Goal: Book appointment/travel/reservation

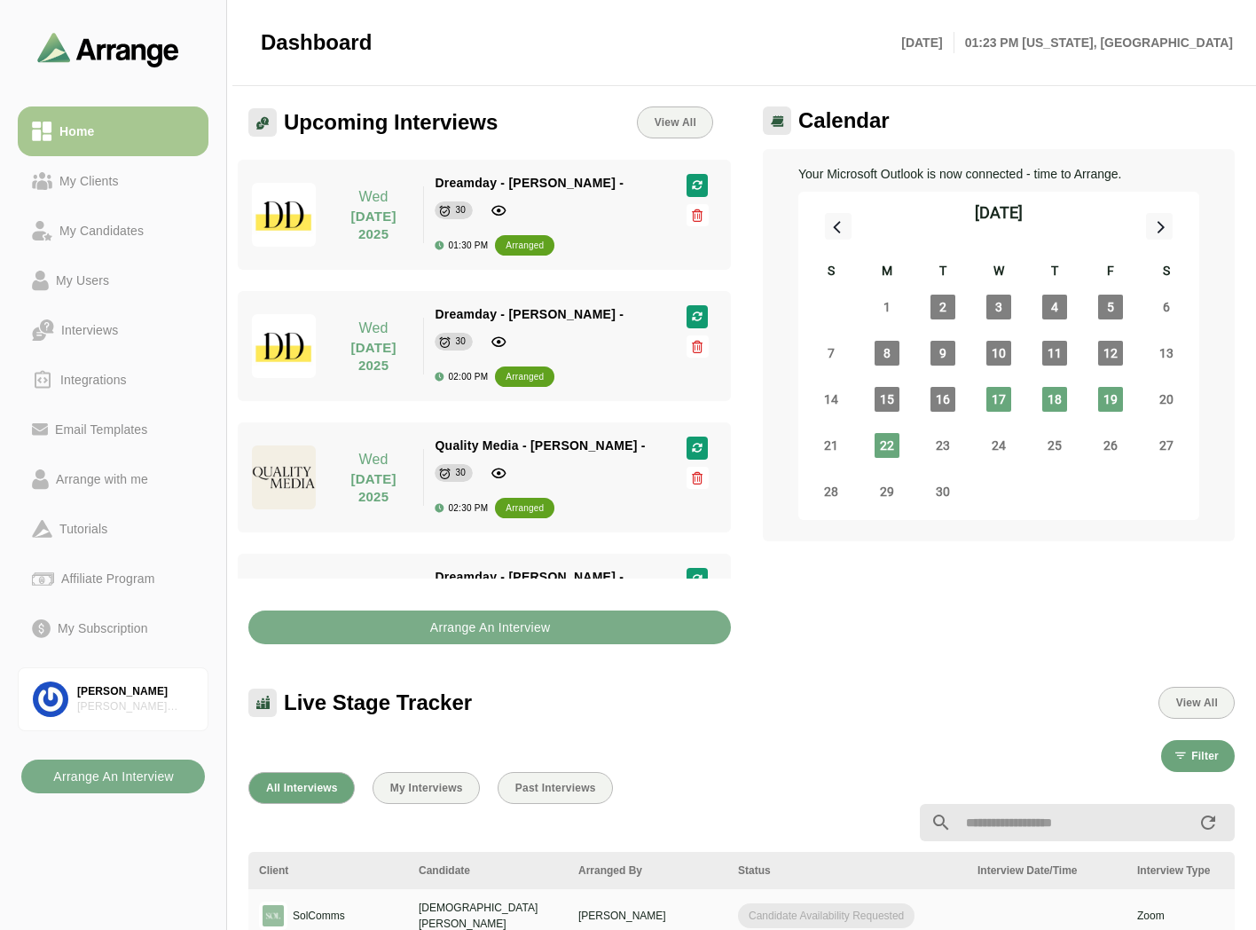
scroll to position [98, 0]
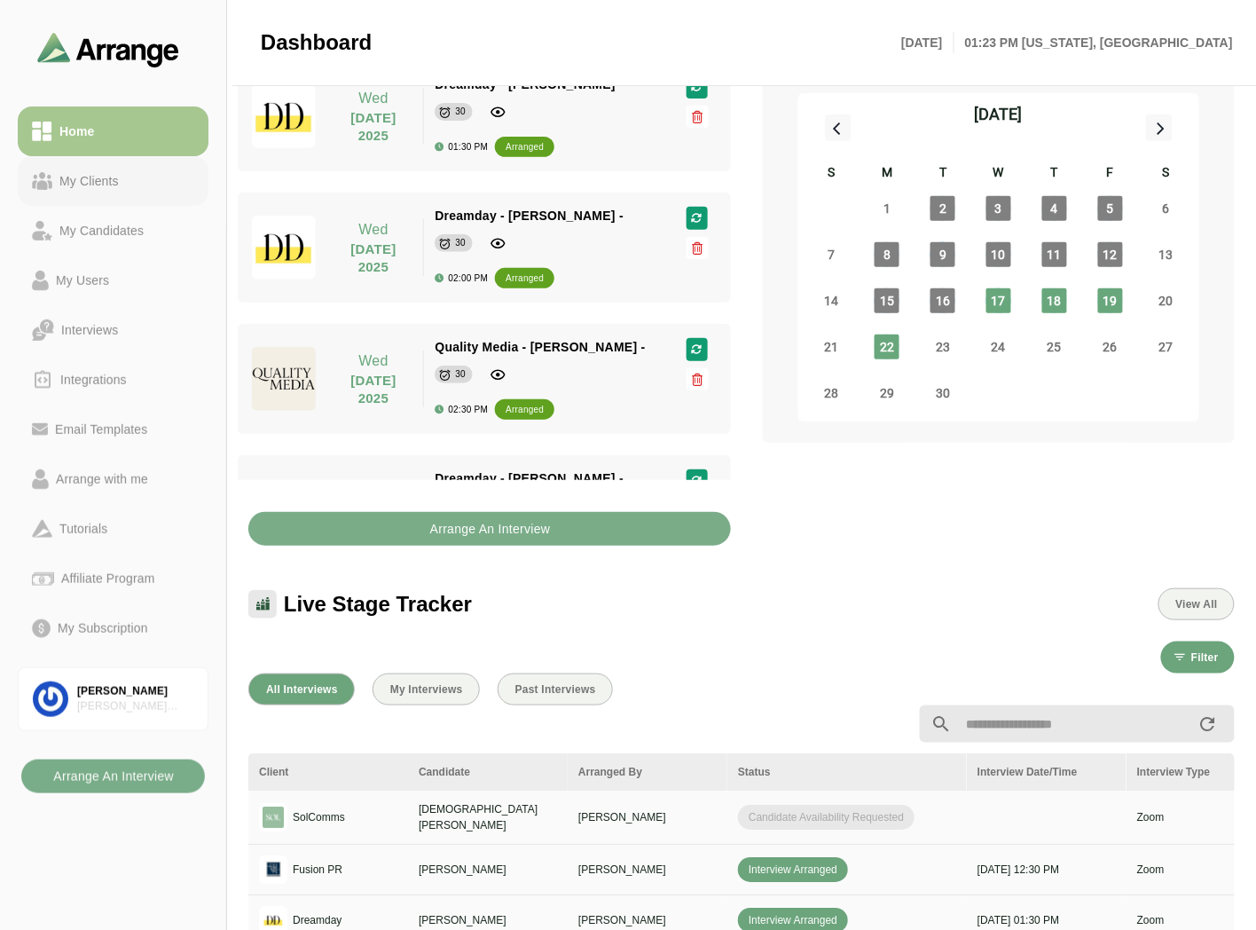
click at [47, 185] on icon at bounding box center [42, 185] width 11 height 10
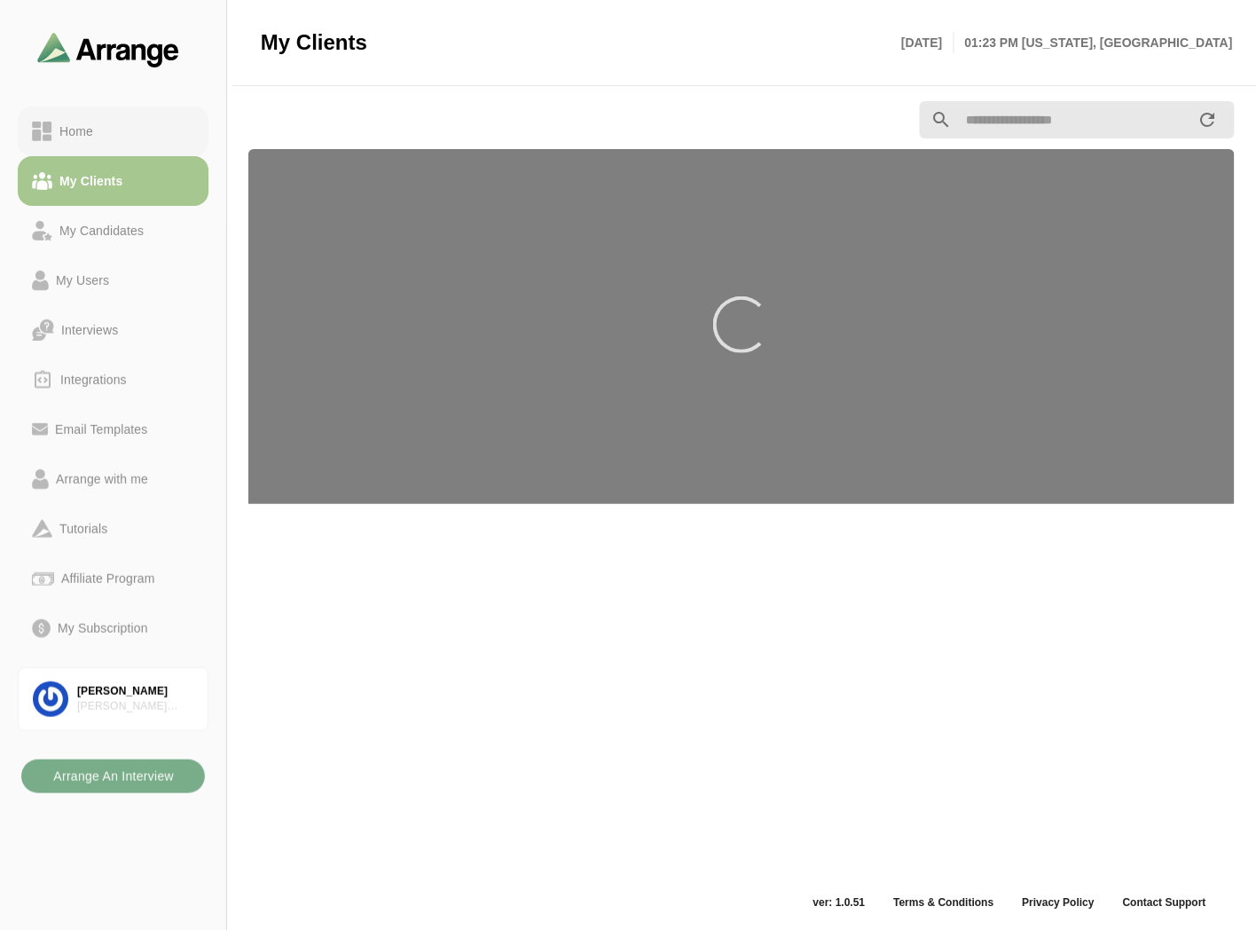
click at [73, 147] on link "Home" at bounding box center [113, 131] width 191 height 50
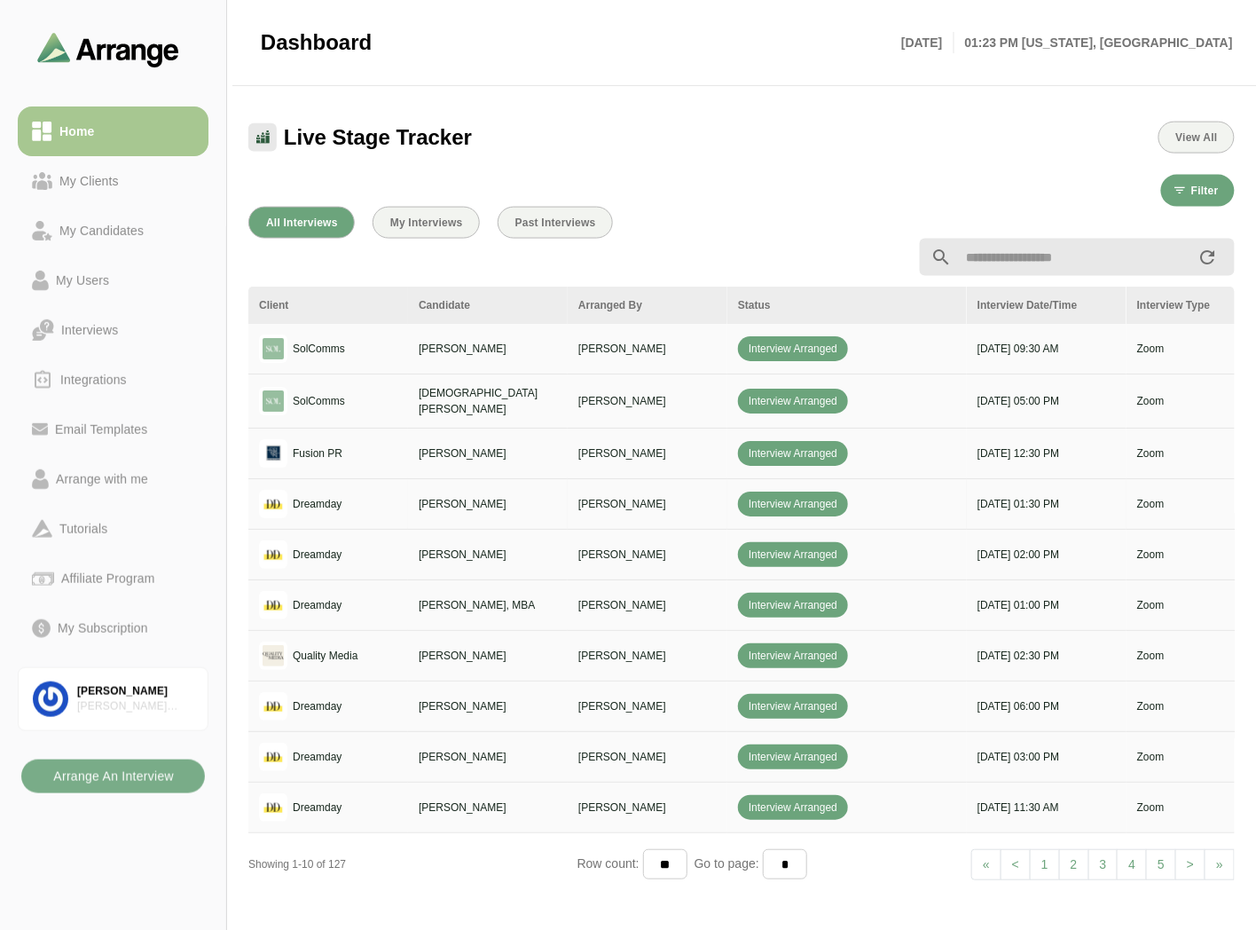
scroll to position [597, 0]
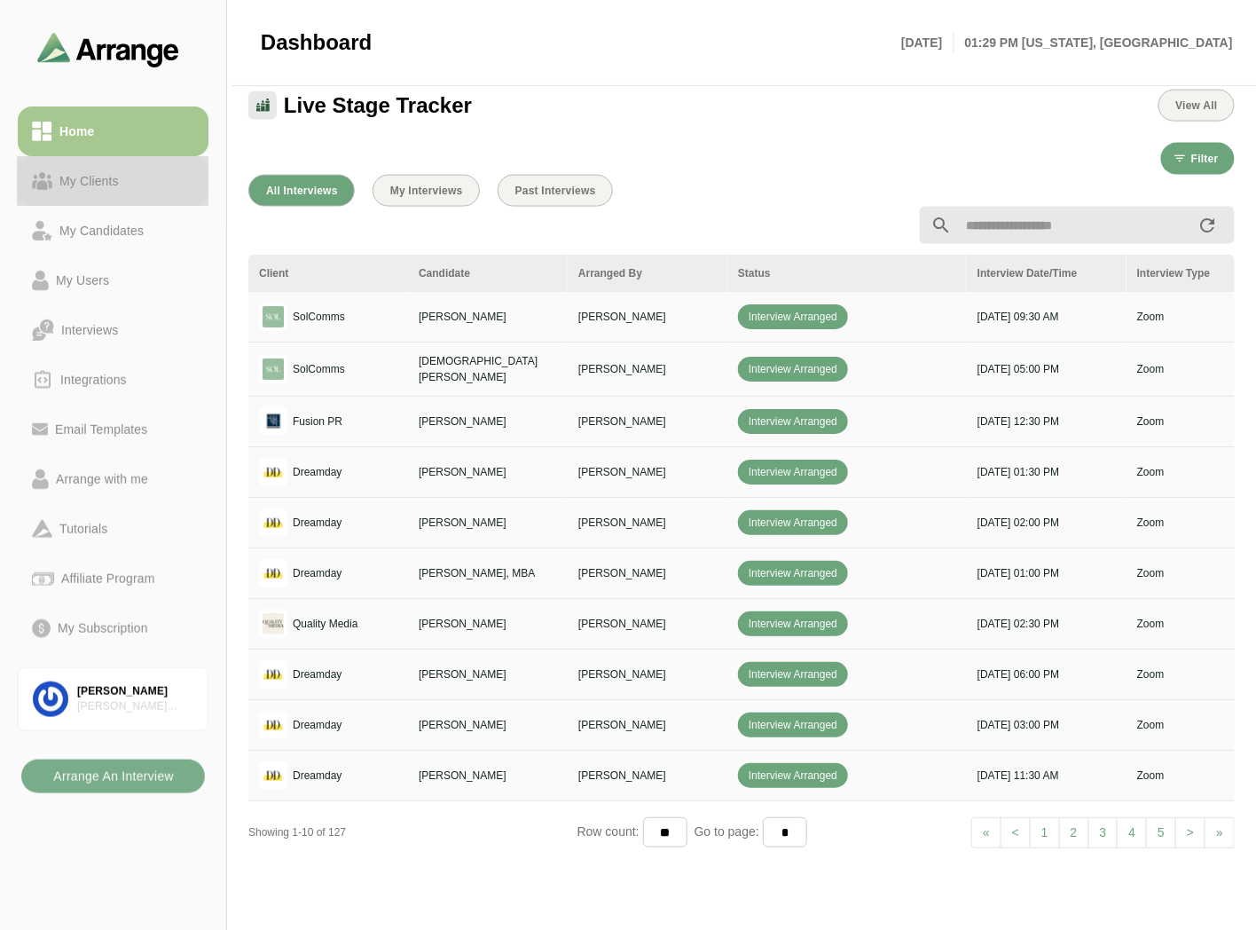
click at [116, 192] on link "My Clients" at bounding box center [113, 181] width 191 height 50
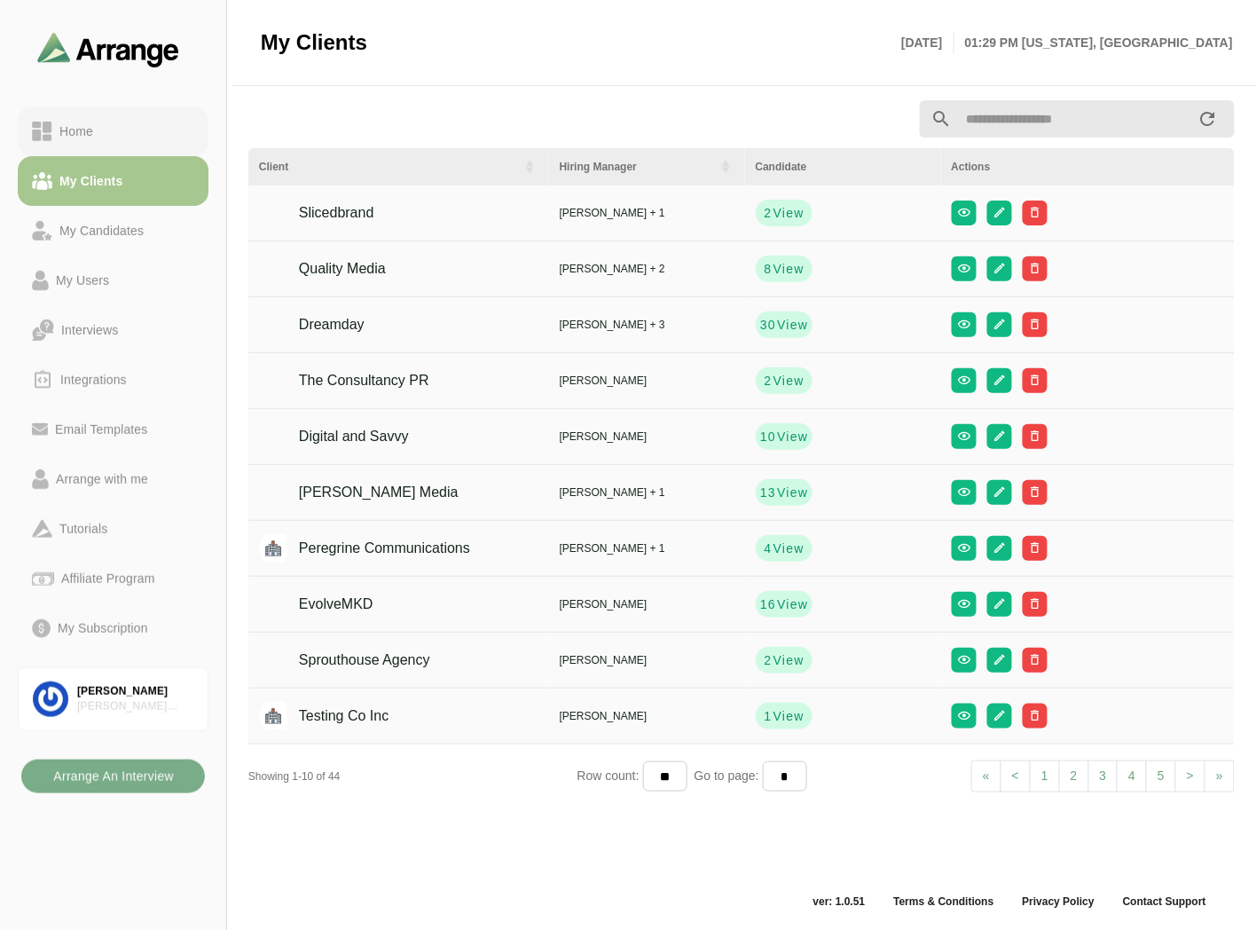
scroll to position [5, 0]
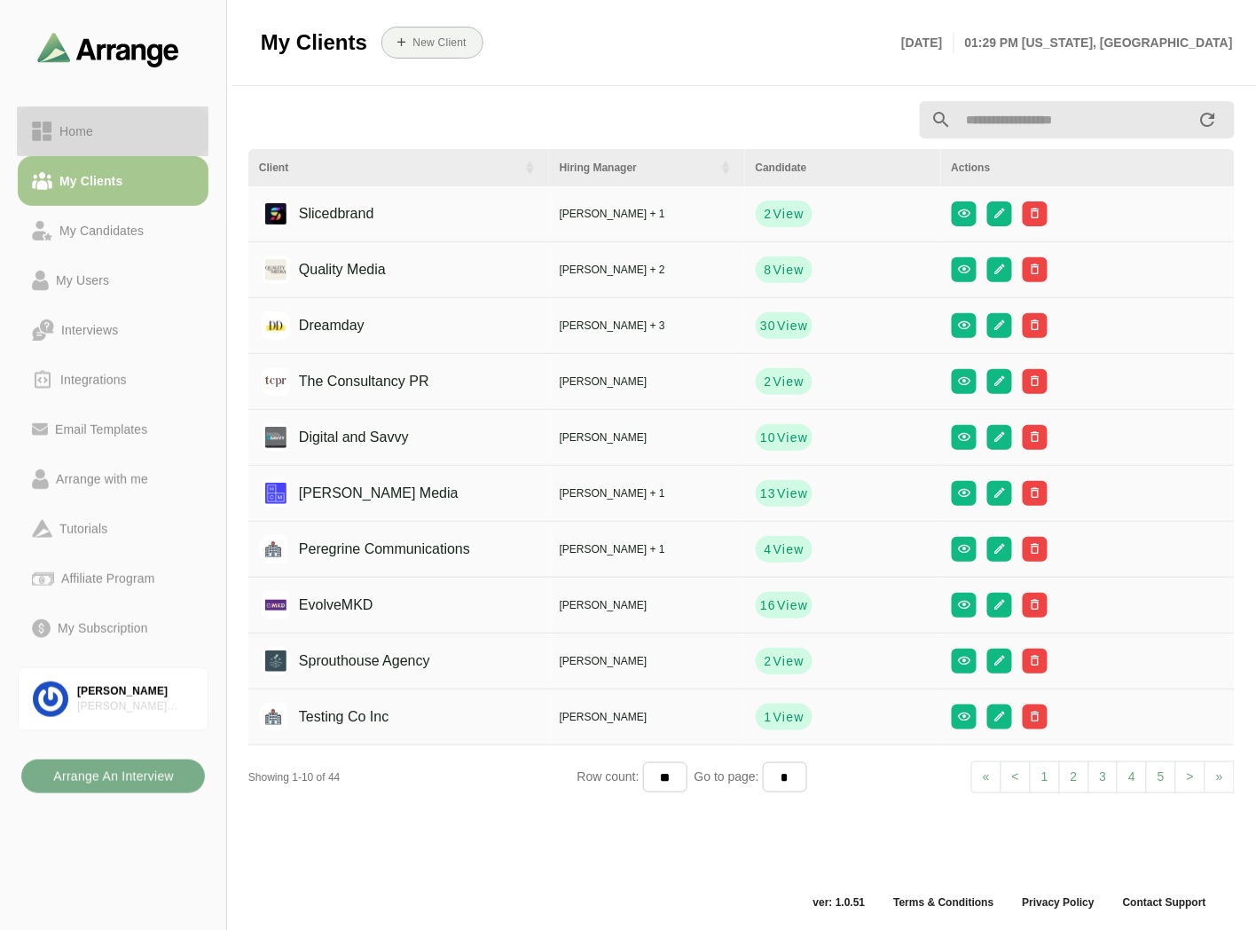
click at [156, 148] on link "Home" at bounding box center [113, 131] width 191 height 50
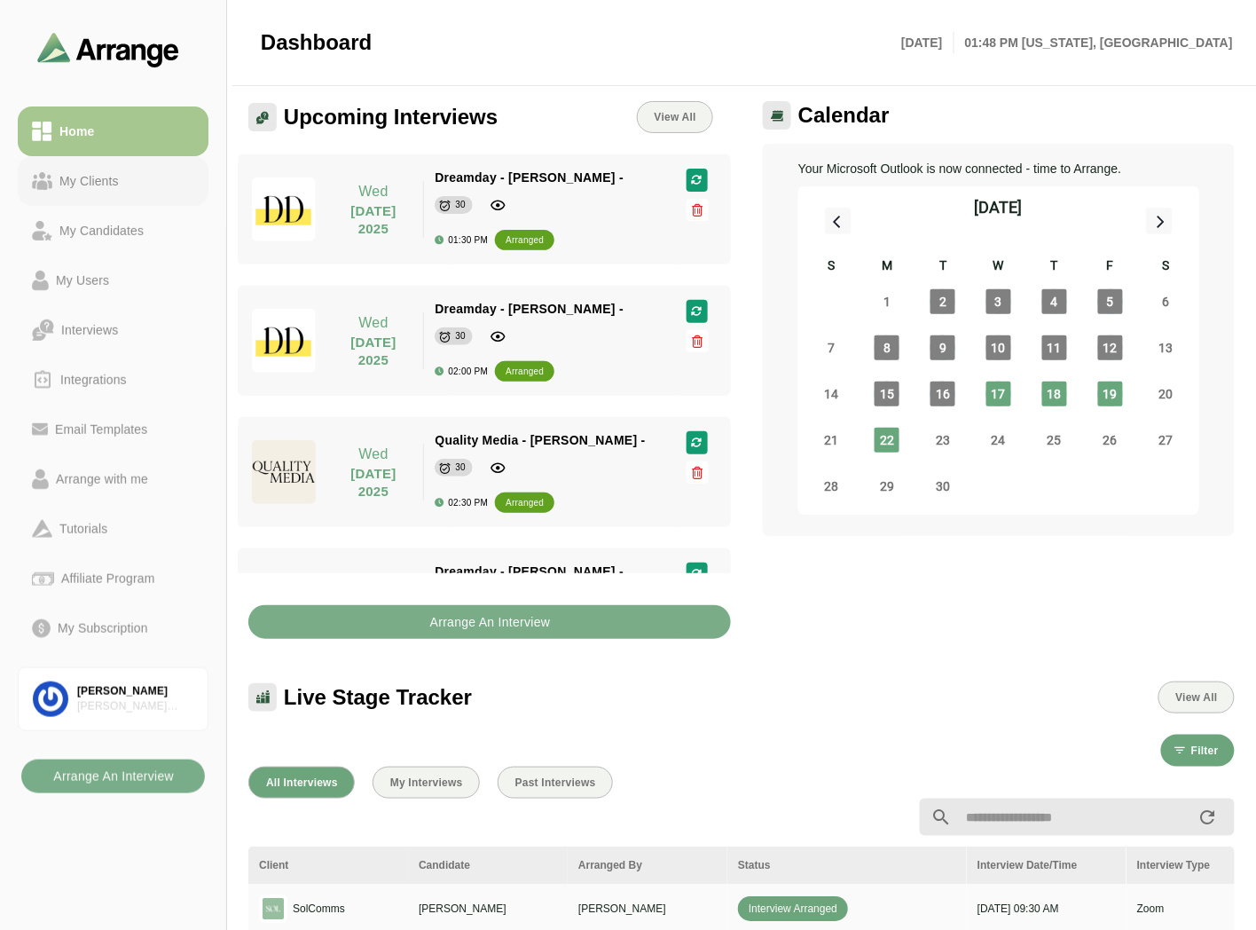
click at [155, 169] on link "My Clients" at bounding box center [113, 181] width 191 height 50
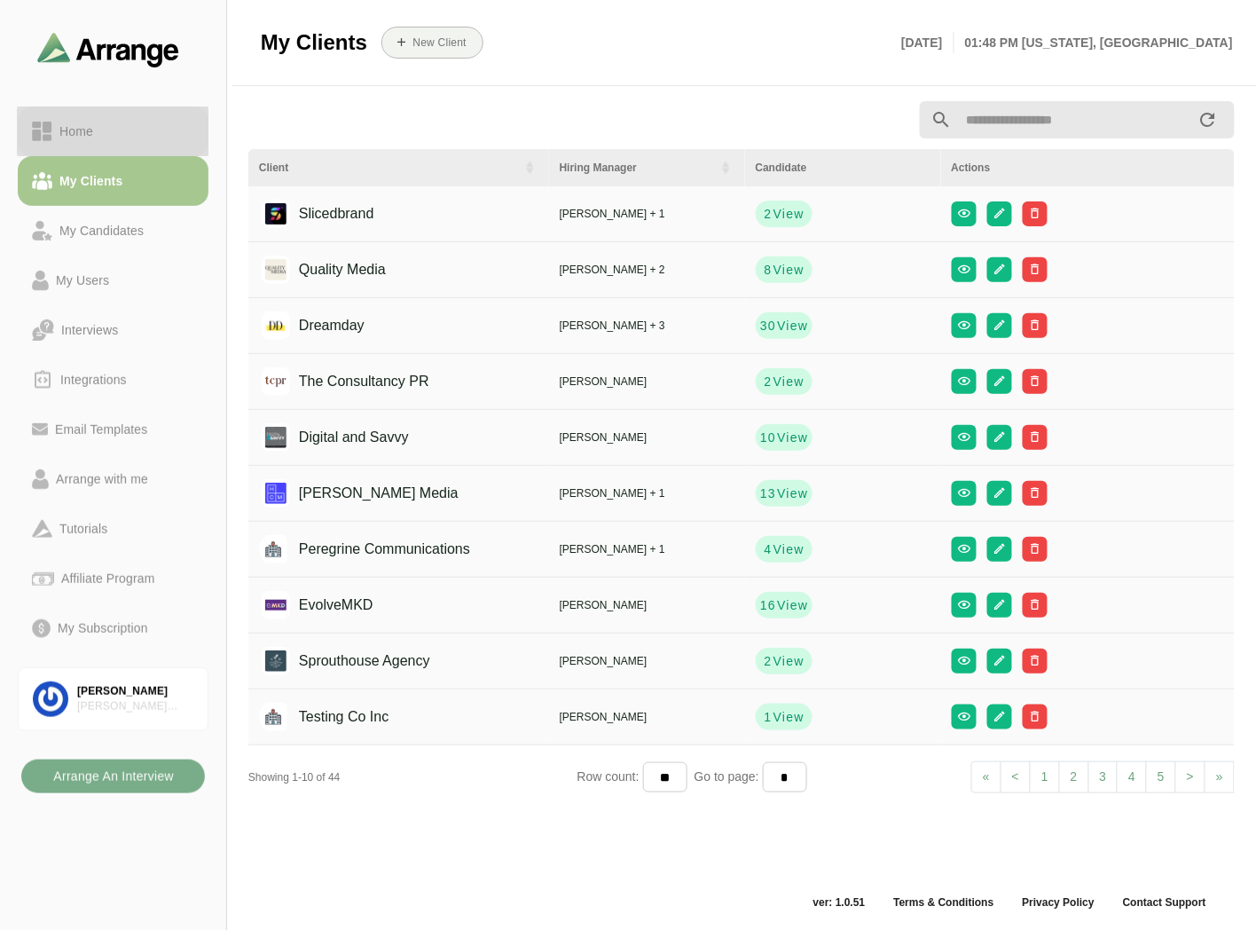
click at [155, 137] on div "Home" at bounding box center [113, 131] width 162 height 21
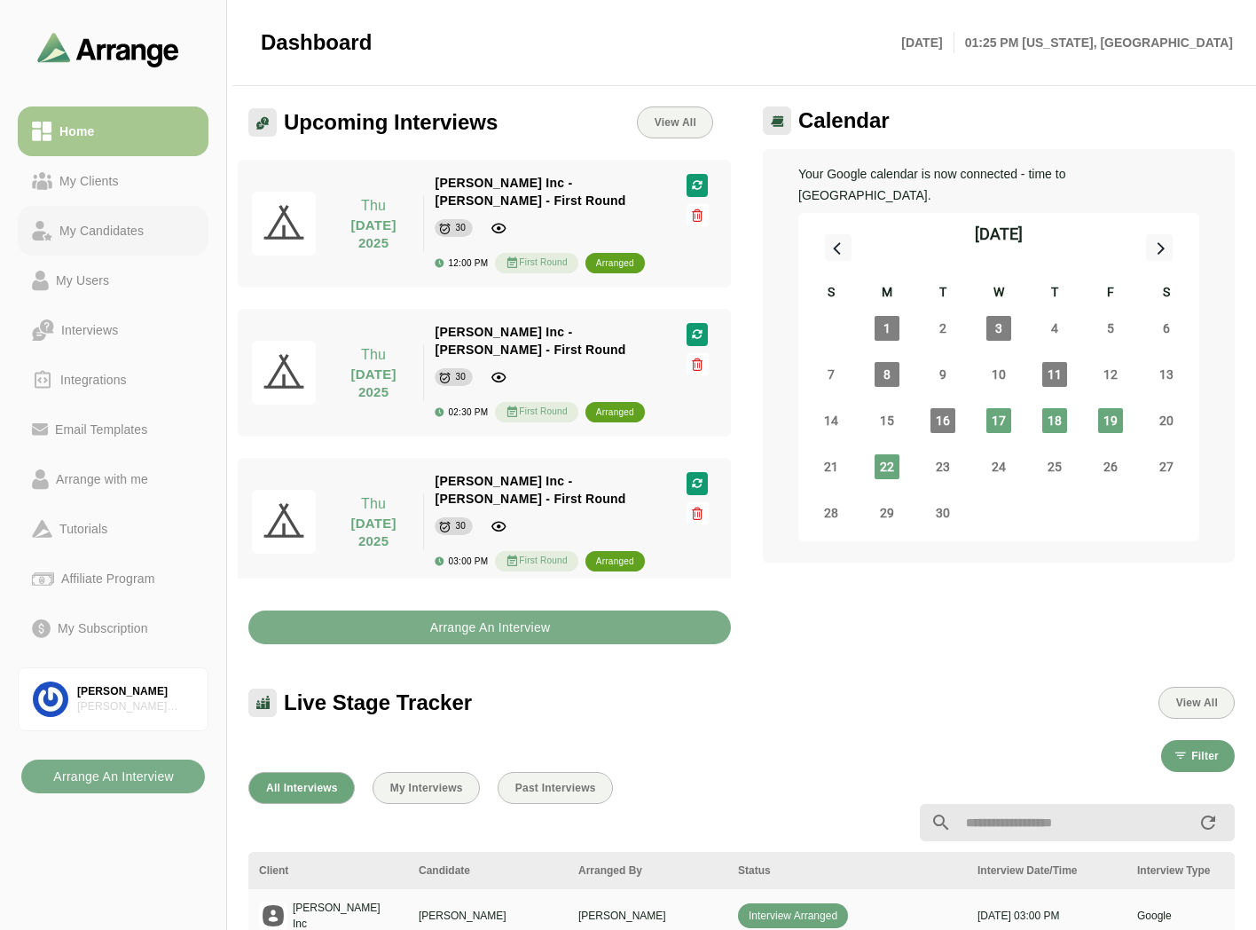
click at [82, 210] on link "My Candidates" at bounding box center [113, 231] width 191 height 50
click at [112, 126] on div "Home" at bounding box center [113, 131] width 162 height 21
click at [77, 176] on div "My Clients" at bounding box center [89, 180] width 74 height 21
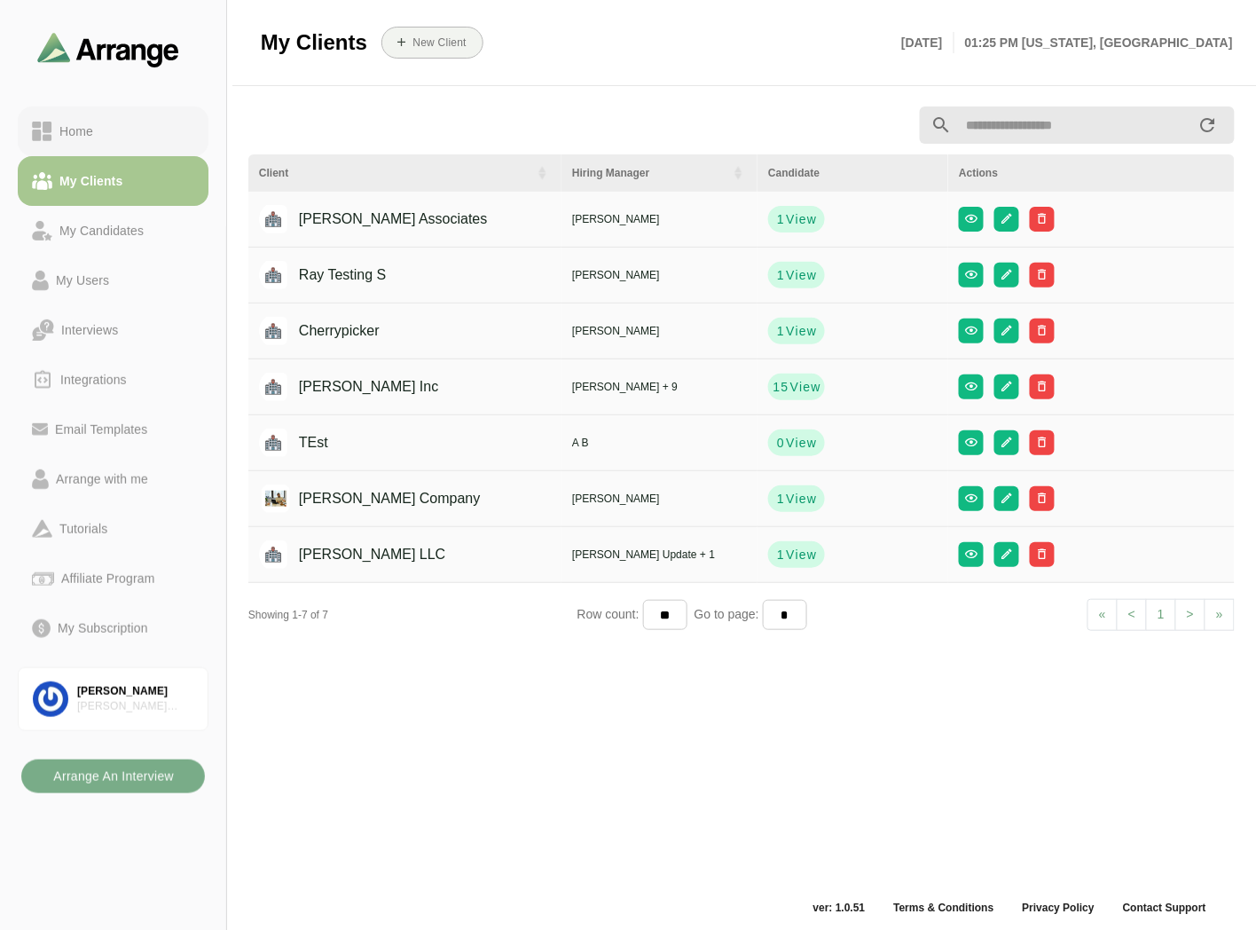
click at [103, 129] on div "Home" at bounding box center [113, 131] width 162 height 21
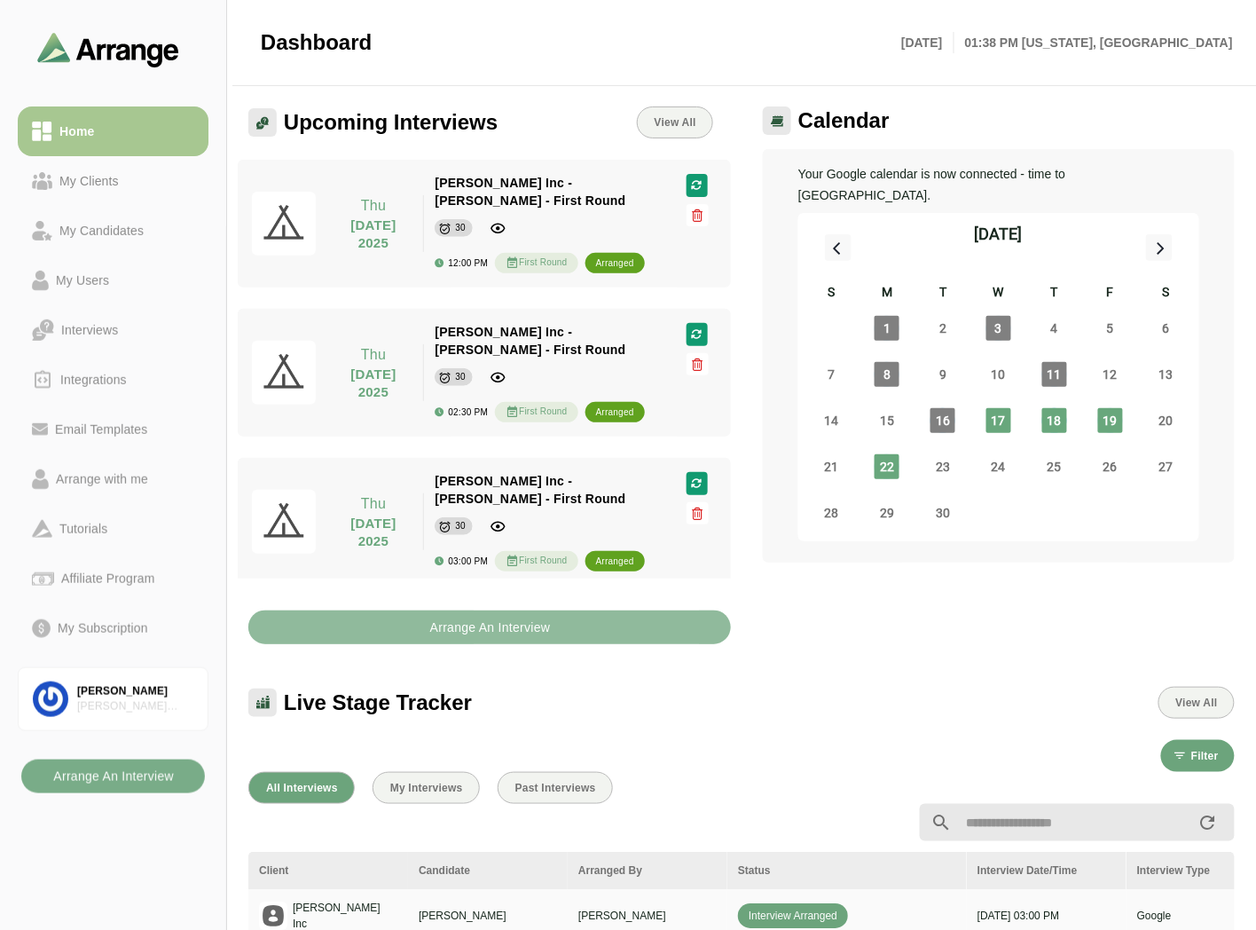
click at [493, 640] on b "Arrange An Interview" at bounding box center [490, 627] width 122 height 34
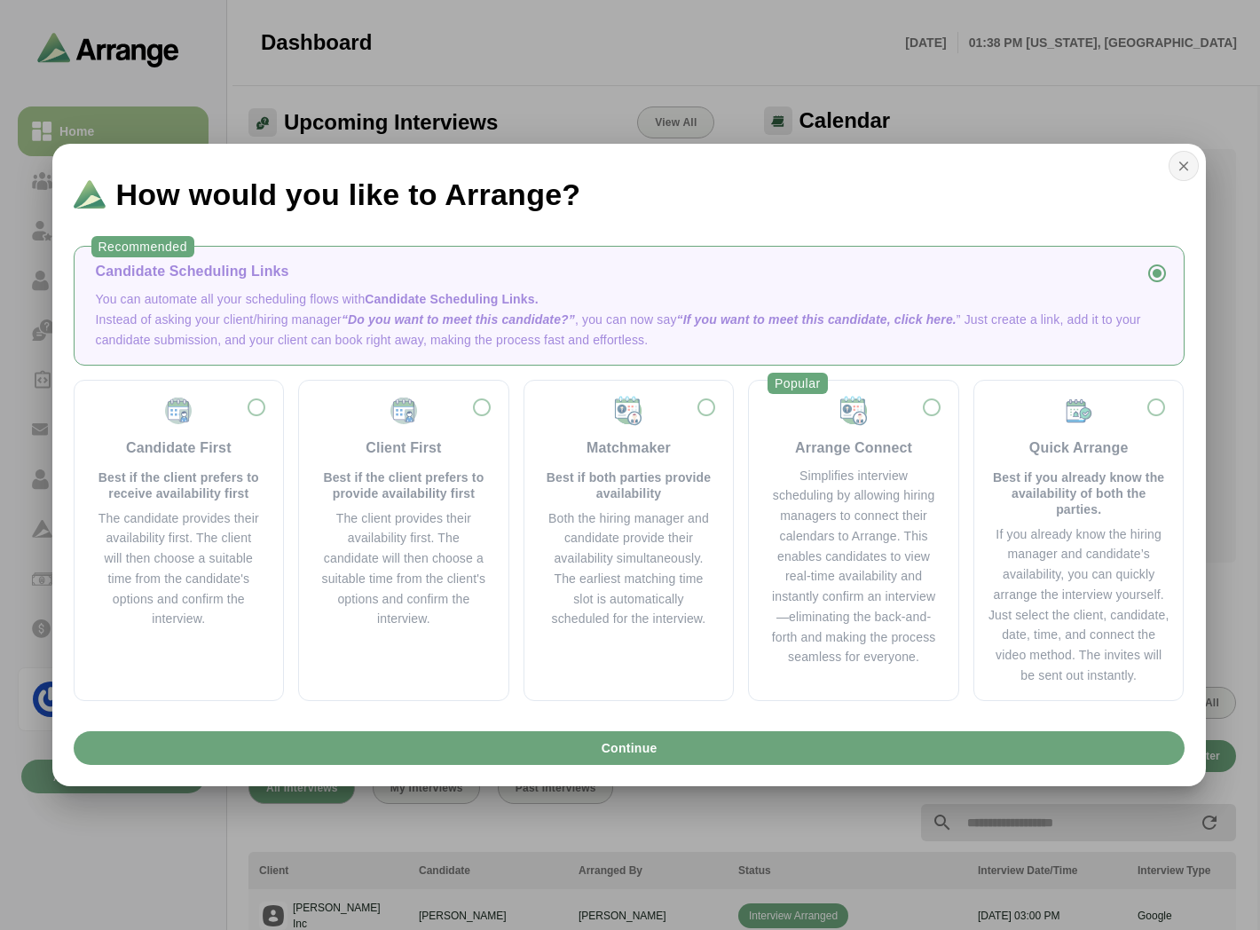
click at [1174, 174] on button "button" at bounding box center [1183, 166] width 30 height 30
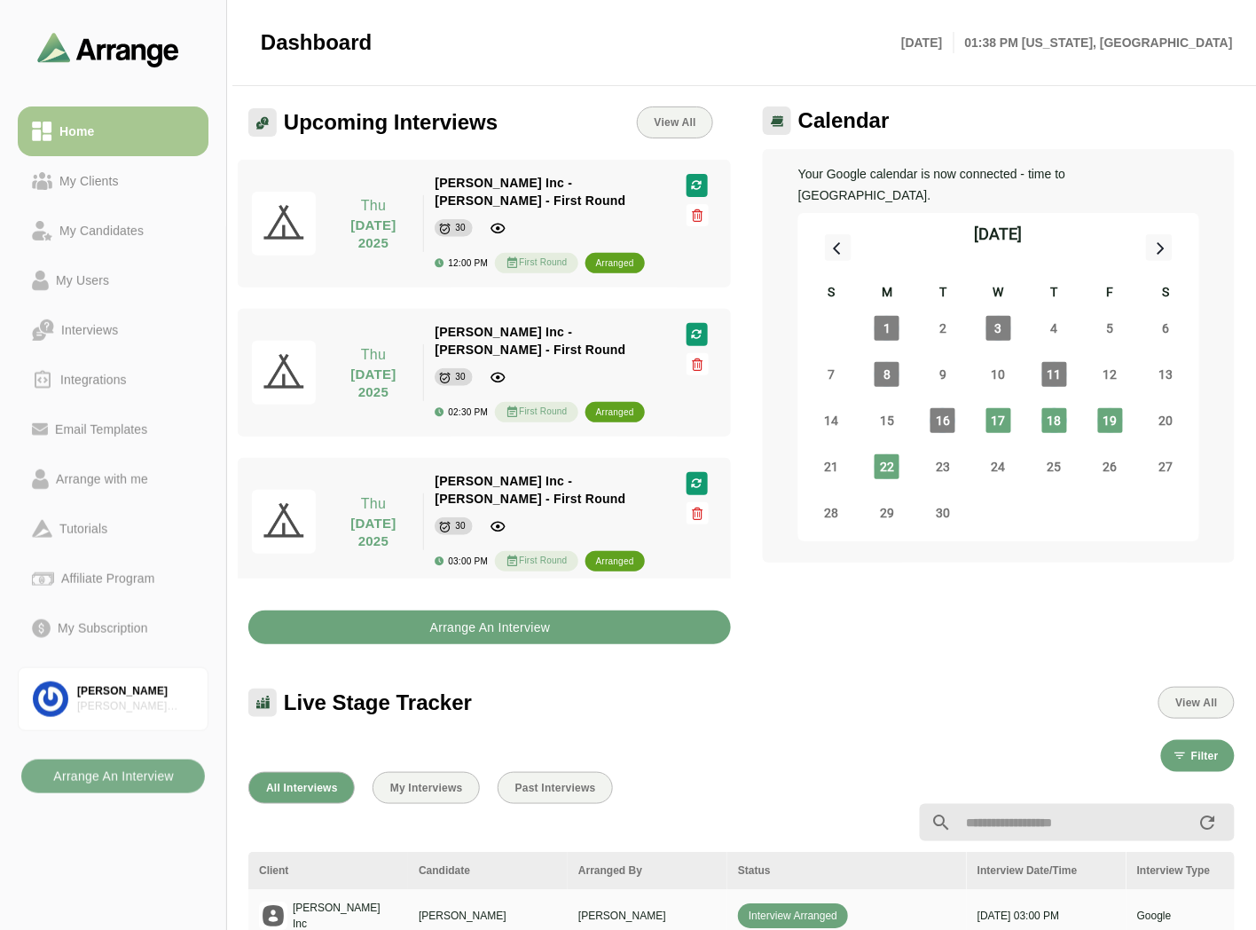
click at [408, 624] on button "Arrange An Interview" at bounding box center [489, 627] width 483 height 34
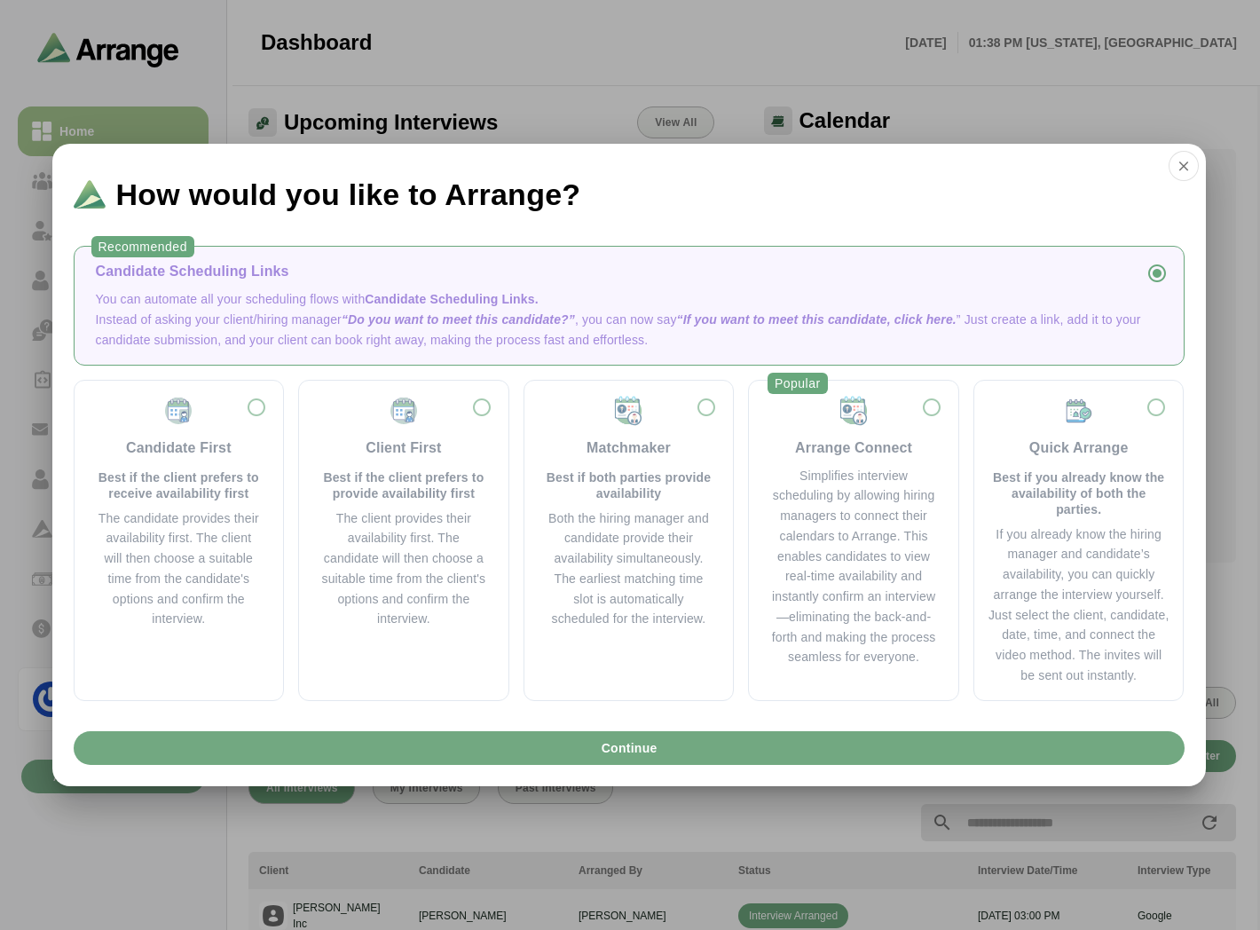
click at [517, 747] on button "Continue" at bounding box center [629, 748] width 1111 height 34
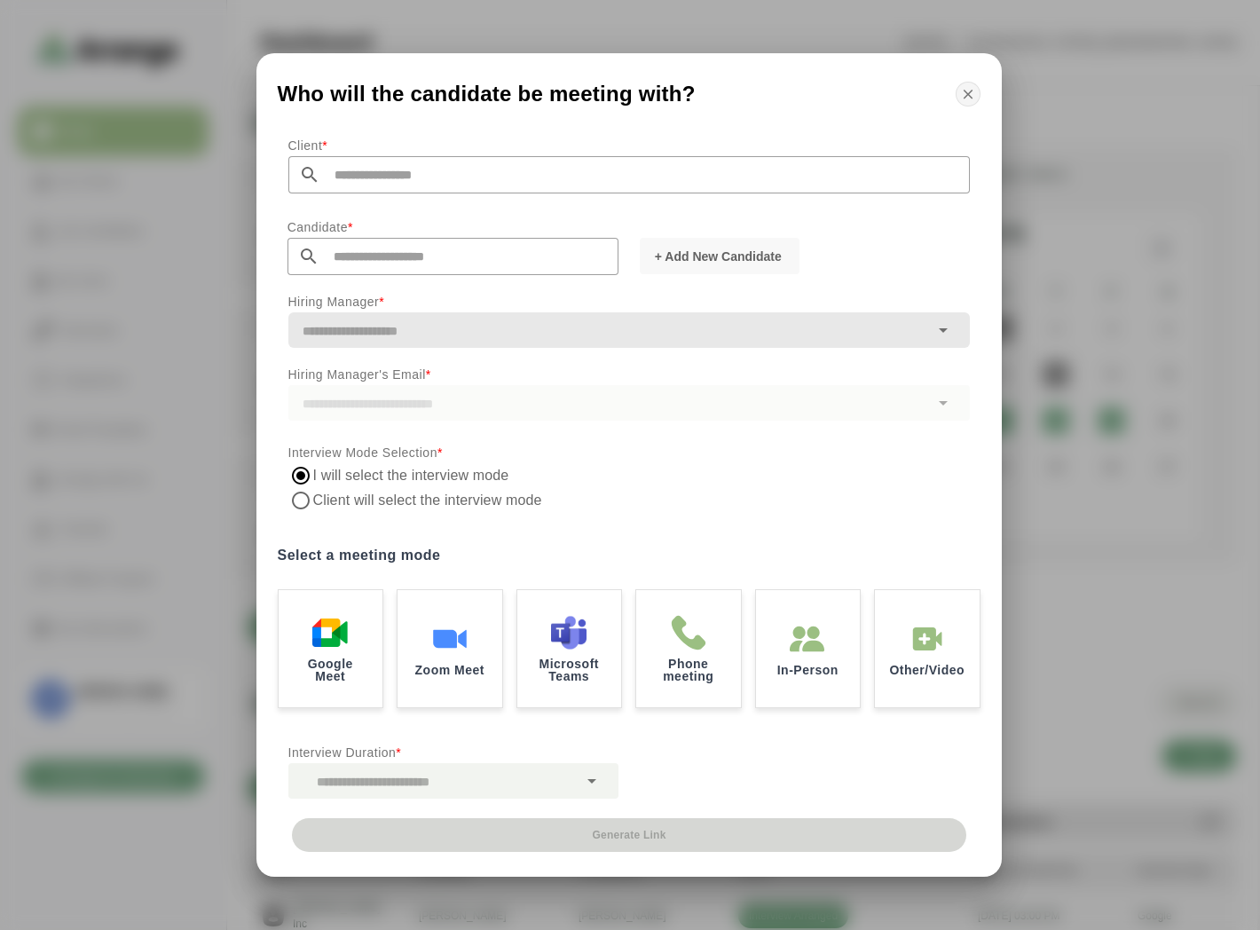
click at [970, 90] on icon "button" at bounding box center [968, 94] width 16 height 16
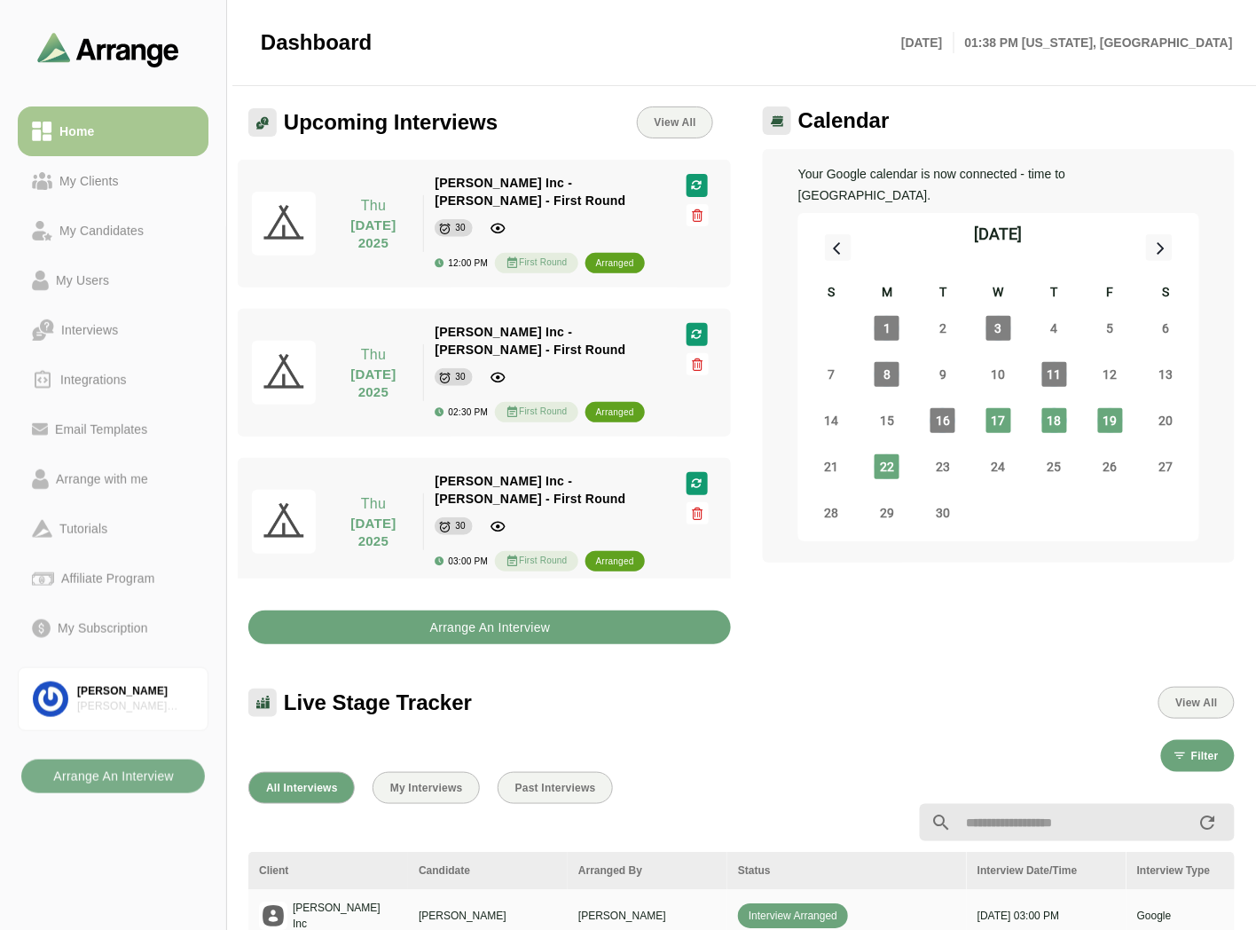
click at [412, 628] on button "Arrange An Interview" at bounding box center [489, 627] width 483 height 34
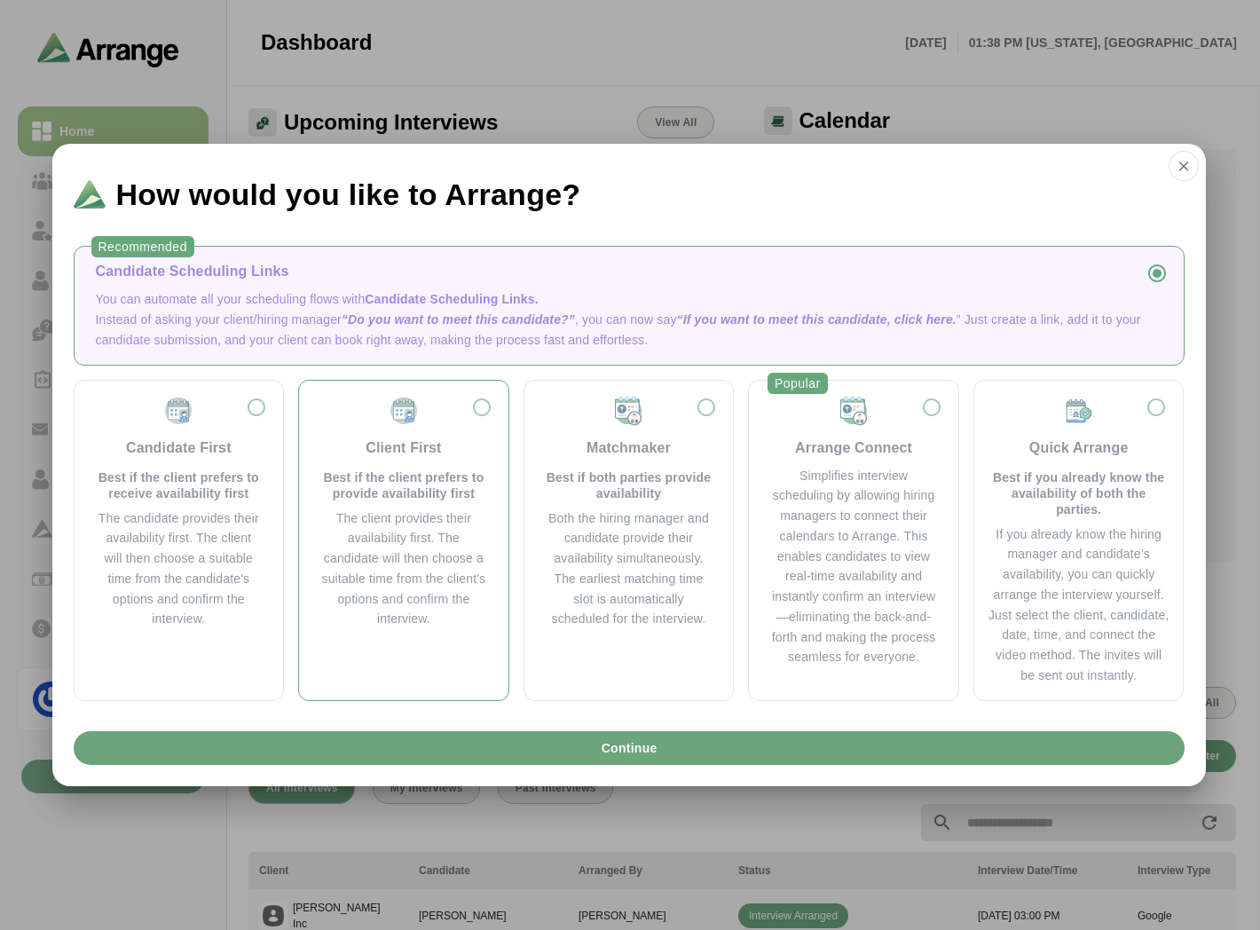
click at [473, 499] on p "Best if the client prefers to provide availability first" at bounding box center [403, 485] width 167 height 32
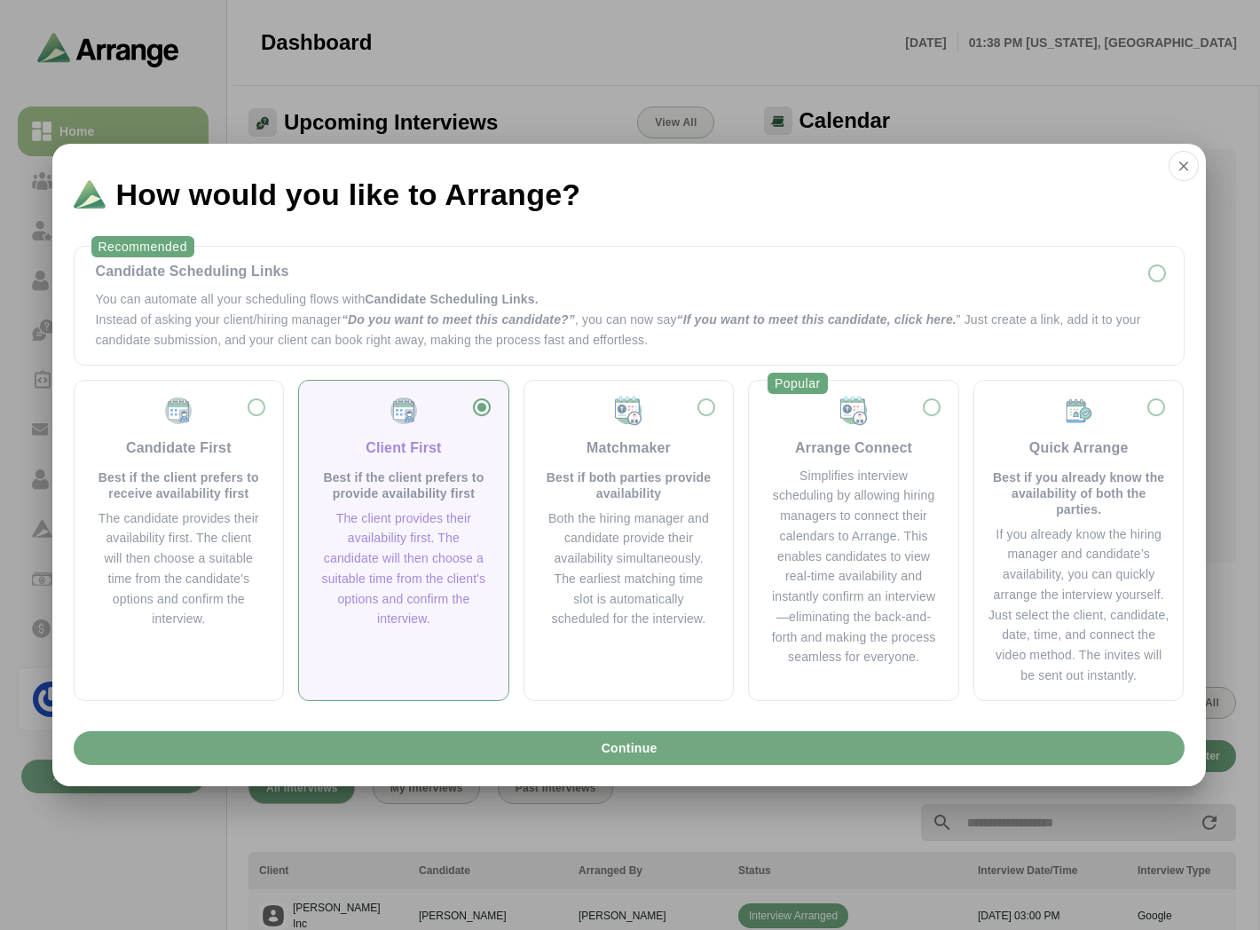
click at [534, 750] on button "Continue" at bounding box center [629, 748] width 1111 height 34
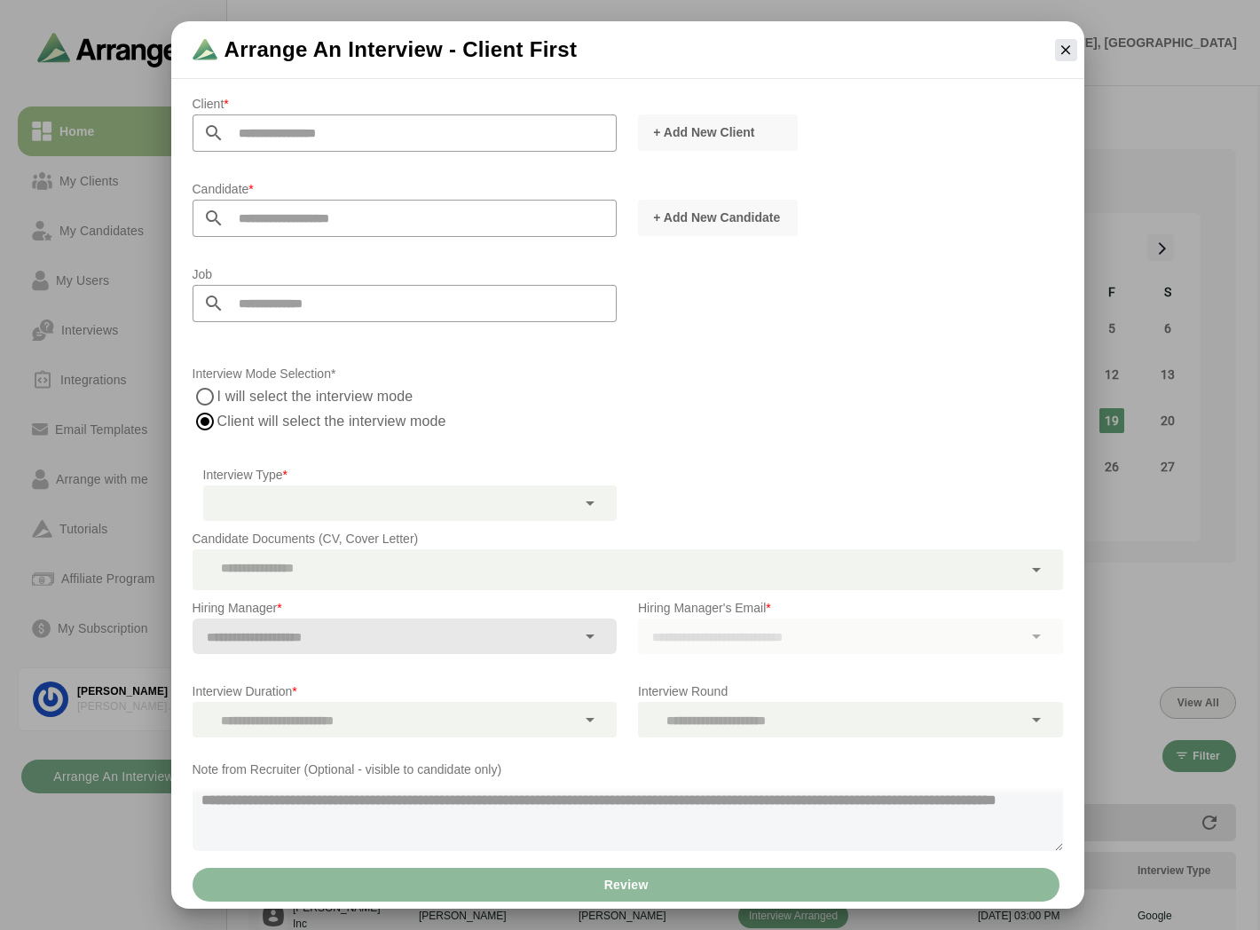
click at [255, 308] on input "text" at bounding box center [420, 303] width 393 height 37
click at [385, 255] on div at bounding box center [405, 250] width 396 height 12
click at [1057, 53] on icon "button" at bounding box center [1065, 50] width 16 height 16
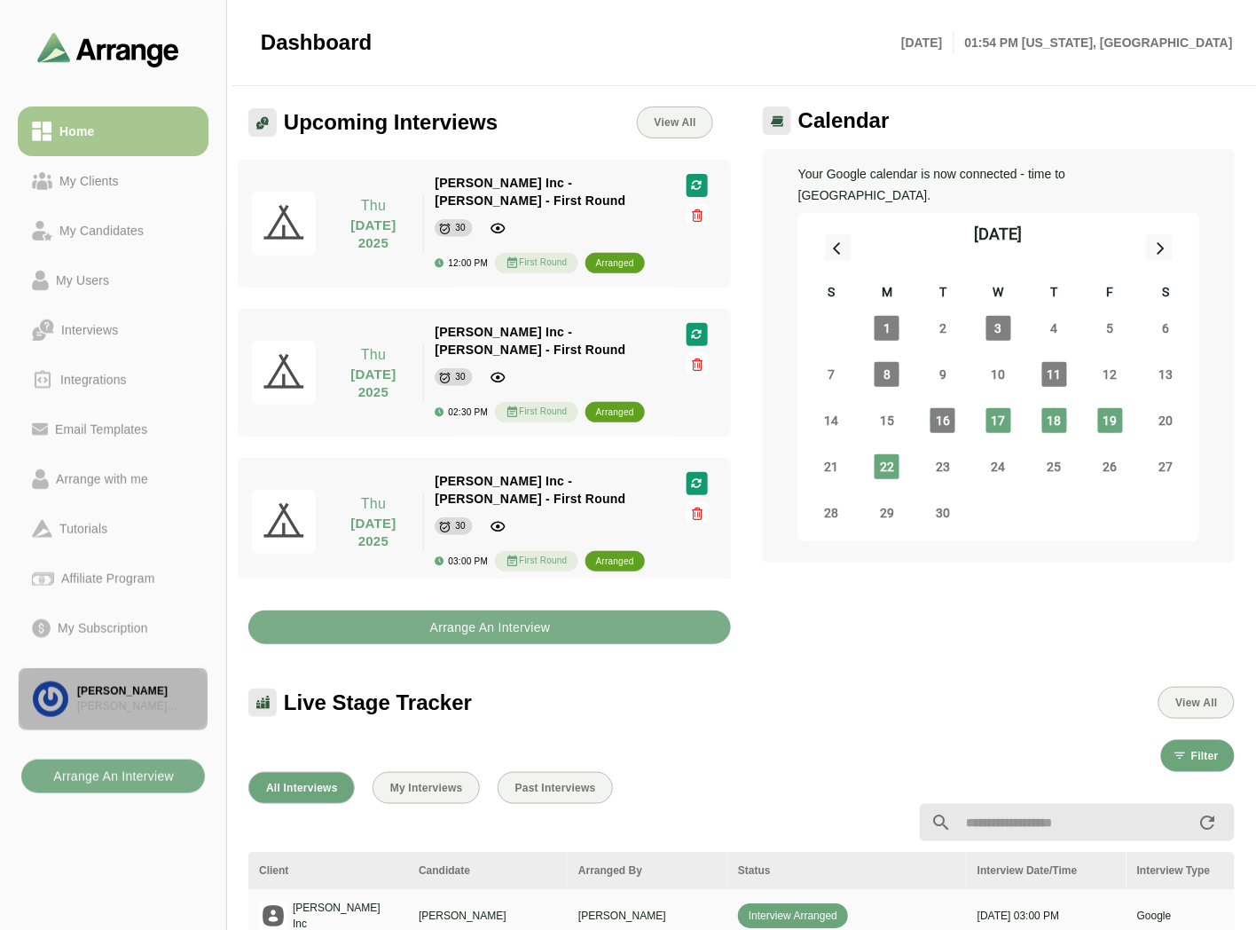
click at [130, 717] on link "[PERSON_NAME] [PERSON_NAME] Associates" at bounding box center [113, 699] width 191 height 64
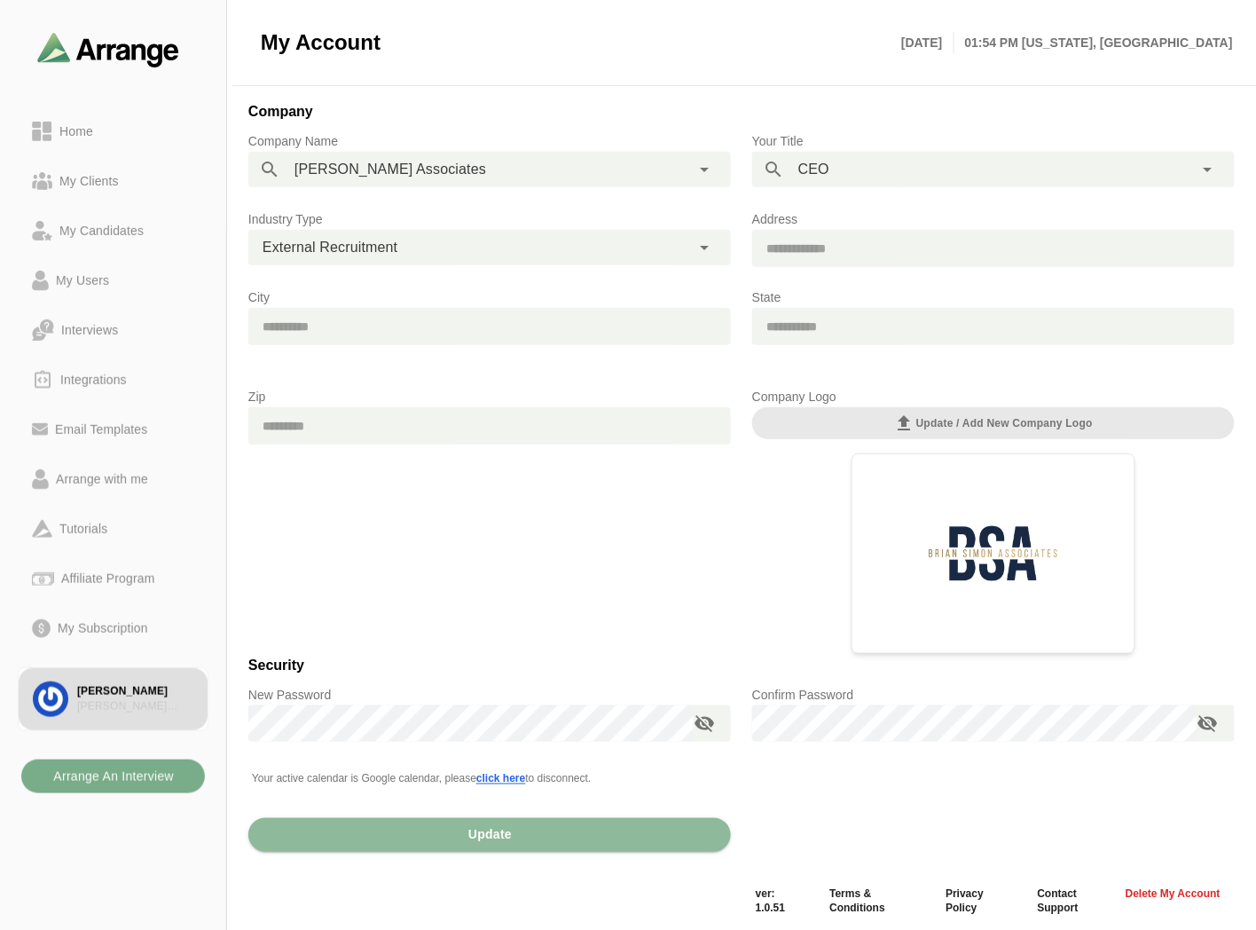
scroll to position [225, 0]
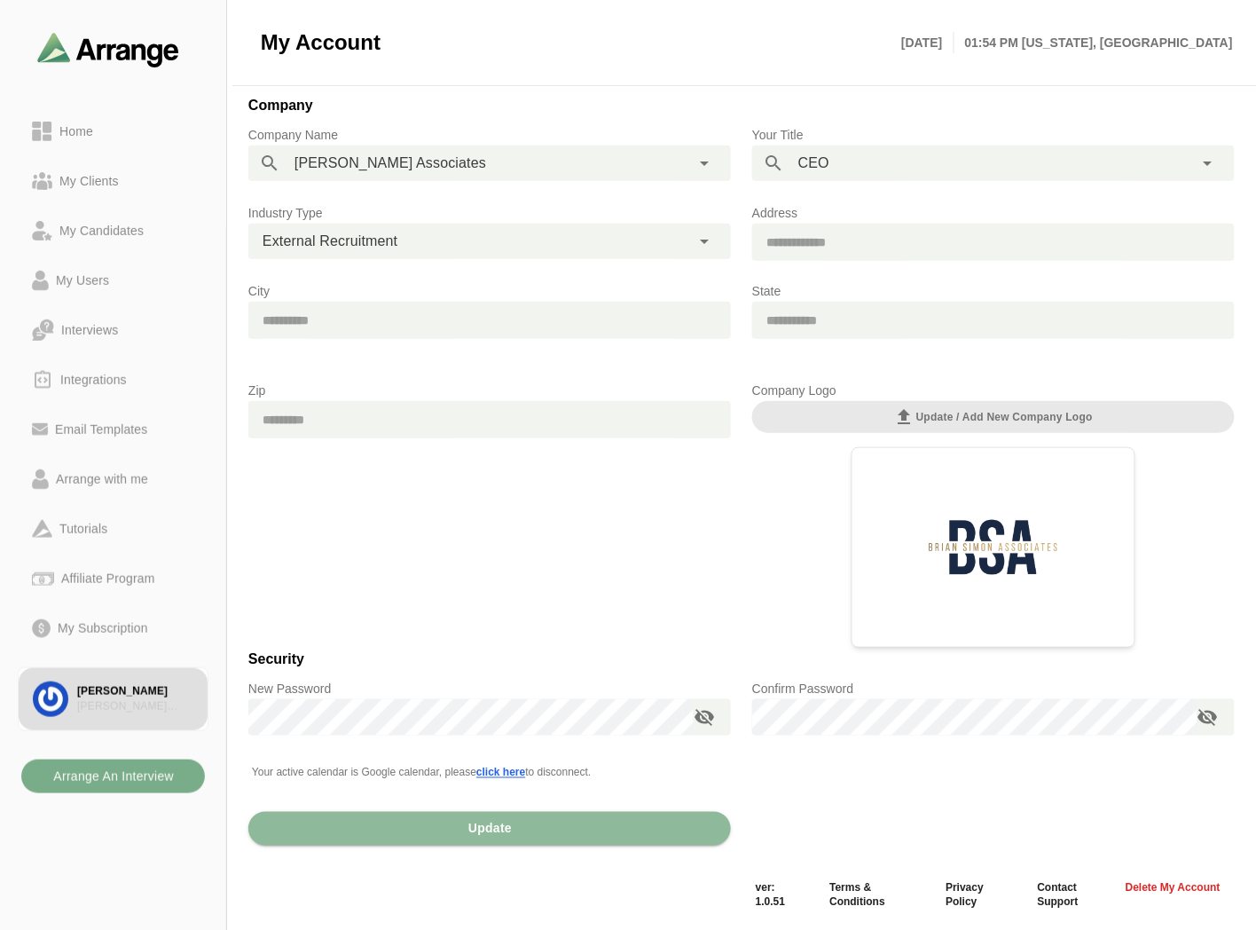
click at [491, 769] on span "click here" at bounding box center [500, 772] width 49 height 12
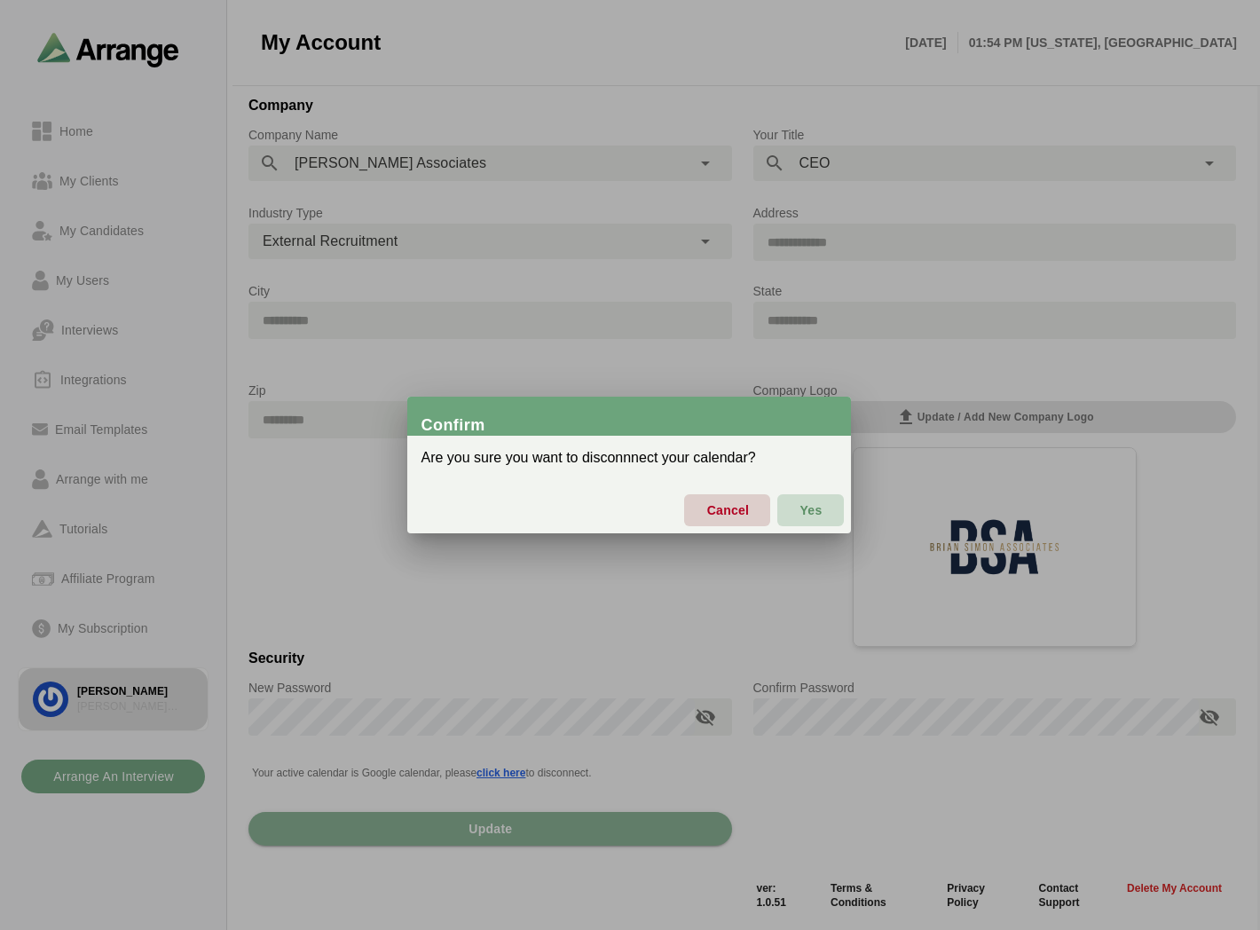
click at [820, 504] on span "Yes" at bounding box center [809, 509] width 23 height 37
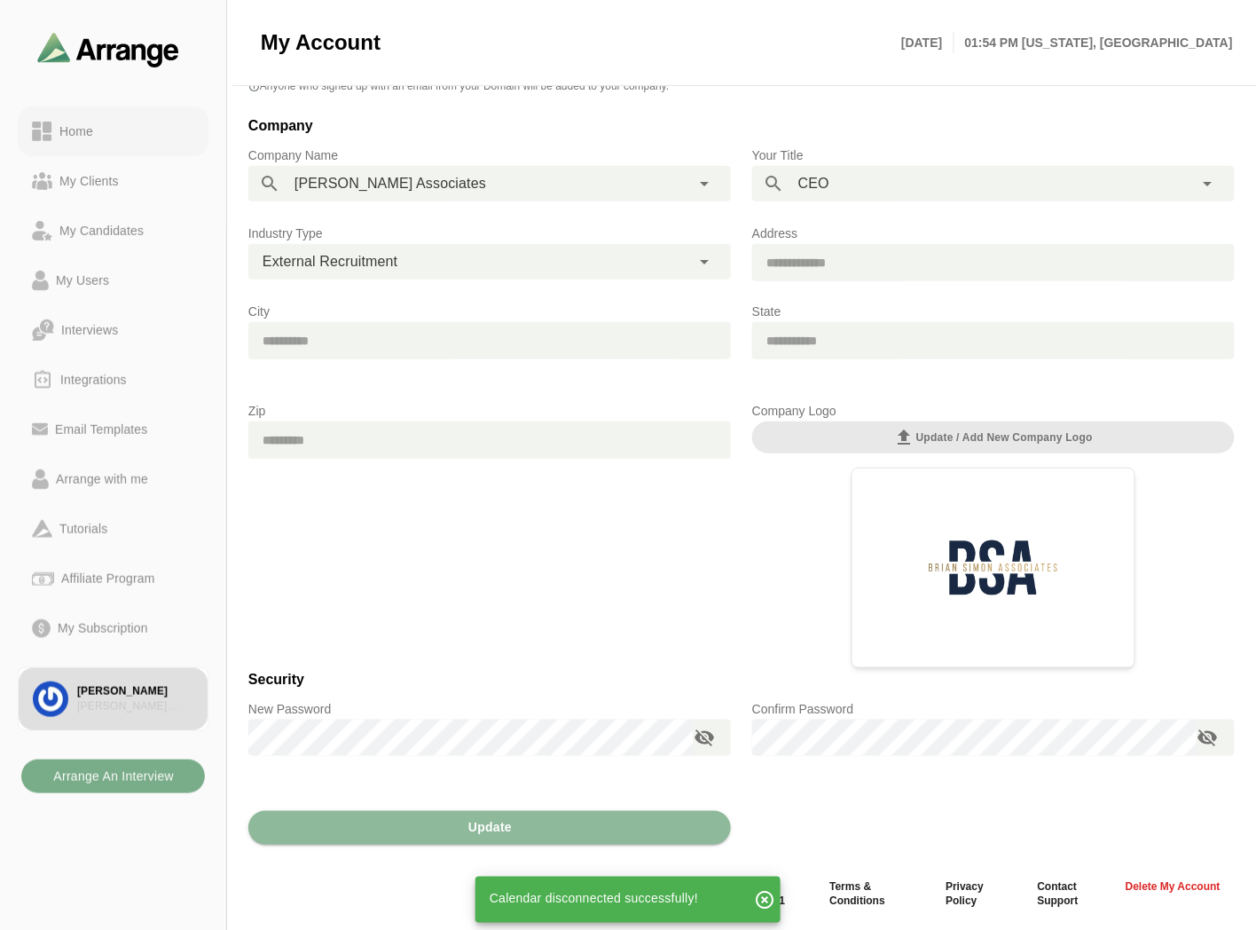
scroll to position [204, 0]
click at [87, 124] on div "Home" at bounding box center [76, 131] width 48 height 21
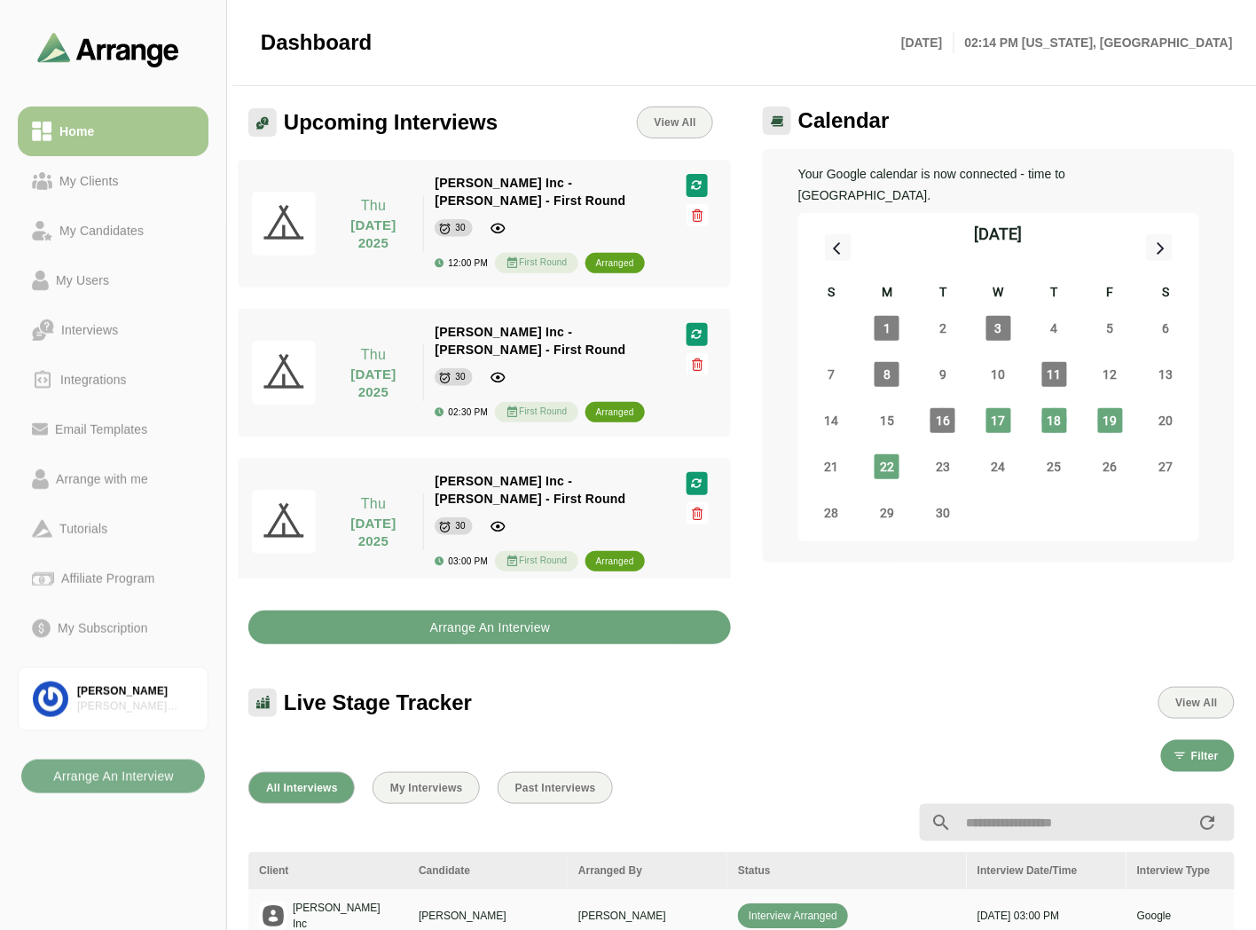
click at [432, 612] on b "Arrange An Interview" at bounding box center [490, 627] width 122 height 34
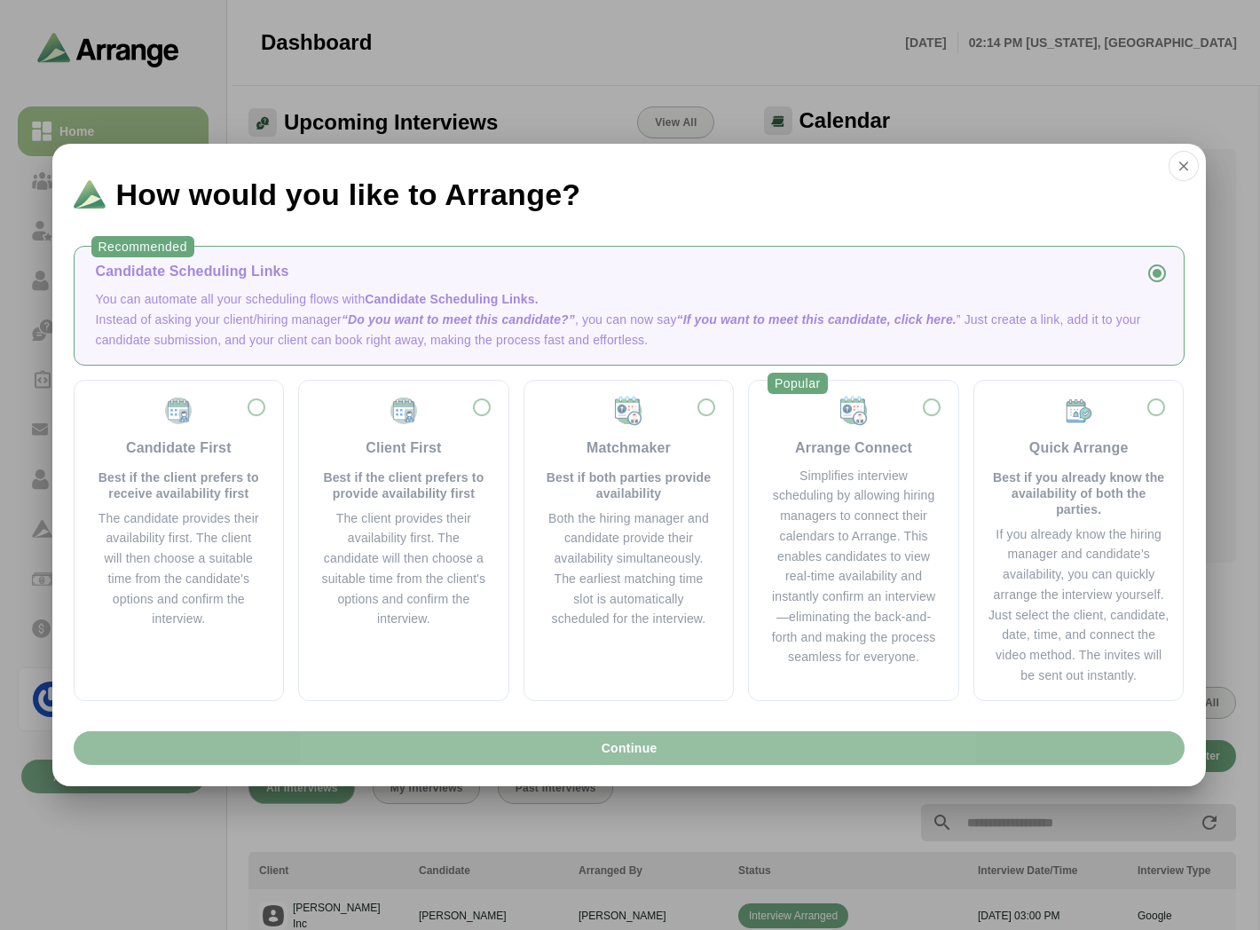
click at [589, 739] on button "Continue" at bounding box center [629, 748] width 1111 height 34
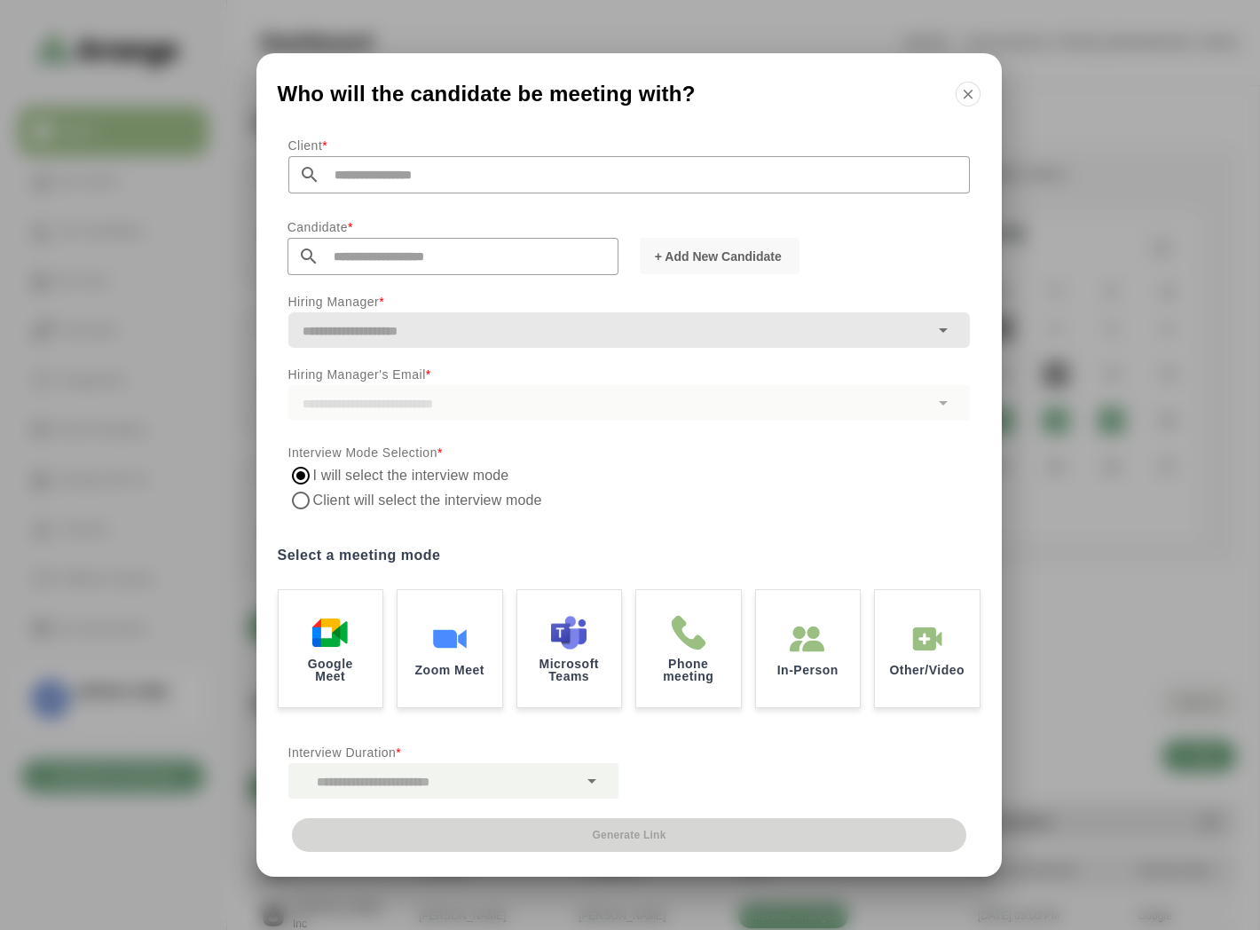
click at [350, 179] on input "text" at bounding box center [644, 174] width 649 height 37
click at [326, 210] on li "[PERSON_NAME] Inc" at bounding box center [459, 222] width 342 height 36
type input "*******"
click at [342, 264] on input "text" at bounding box center [468, 256] width 299 height 37
click at [348, 287] on li "[PERSON_NAME] [EMAIL_ADDRESS][DOMAIN_NAME]" at bounding box center [458, 304] width 342 height 36
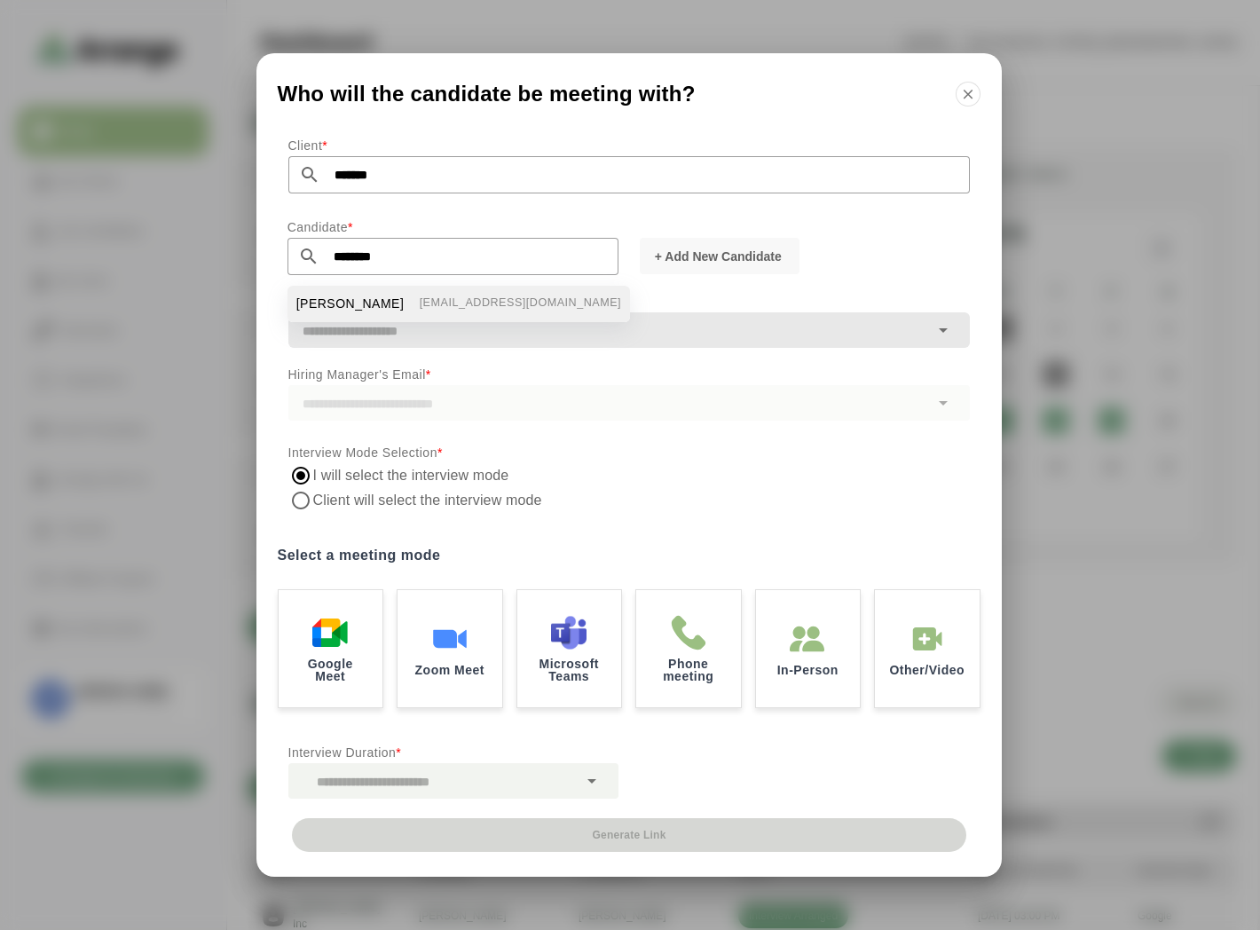
type input "**********"
click at [456, 334] on input "text" at bounding box center [608, 331] width 640 height 25
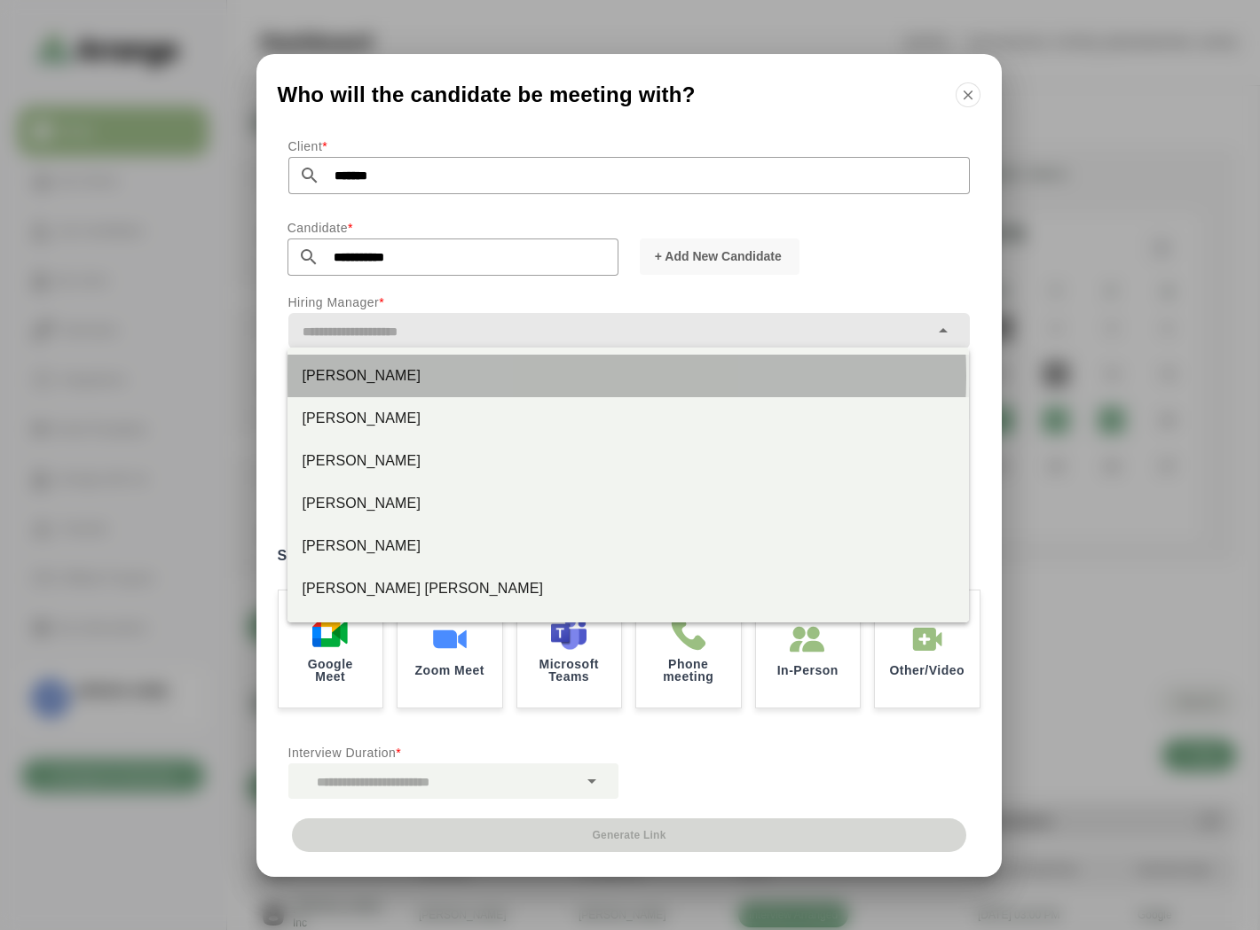
click at [365, 374] on div "[PERSON_NAME]" at bounding box center [628, 375] width 653 height 21
type input "*********"
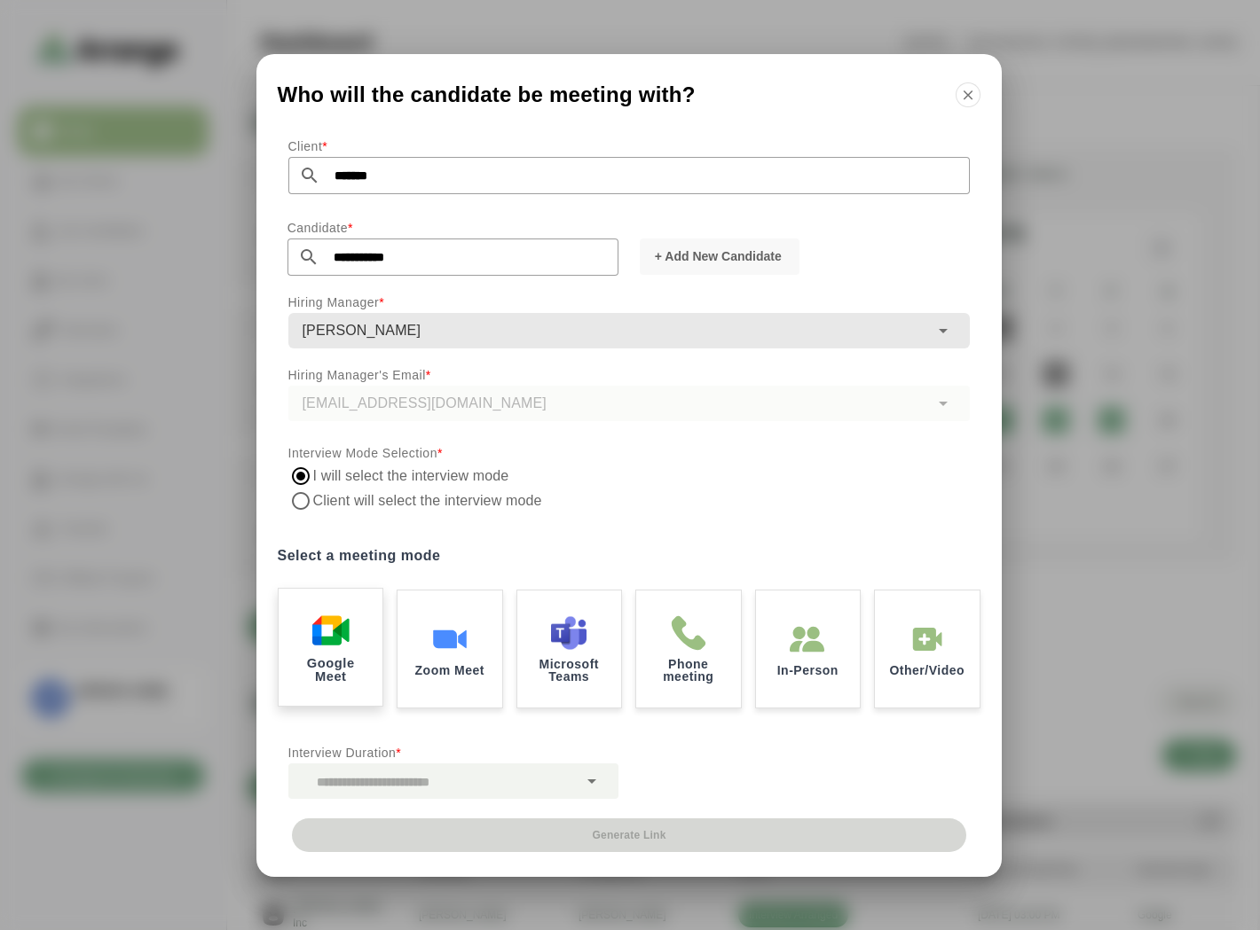
click at [326, 624] on img at bounding box center [329, 630] width 37 height 37
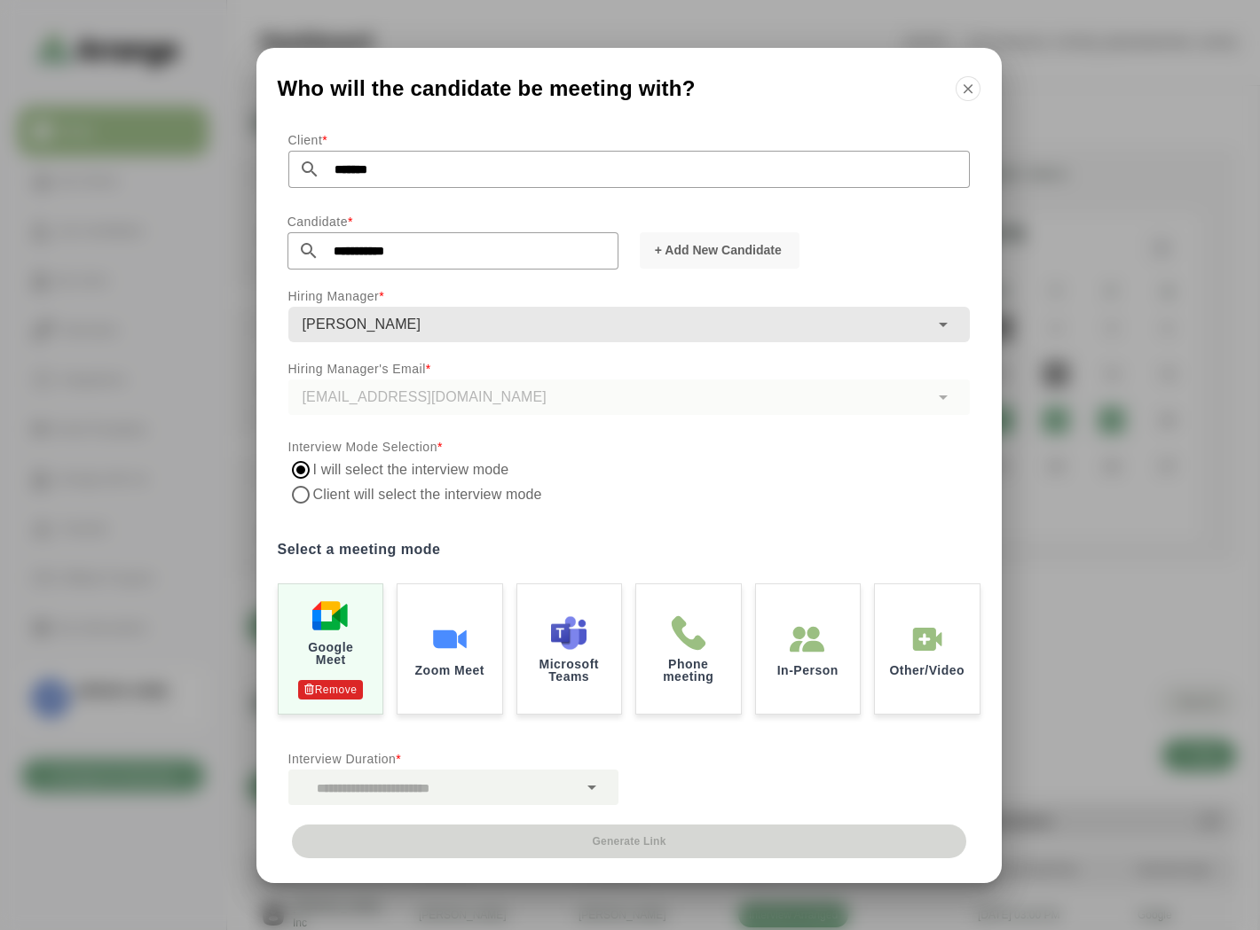
click at [474, 787] on div at bounding box center [432, 787] width 289 height 35
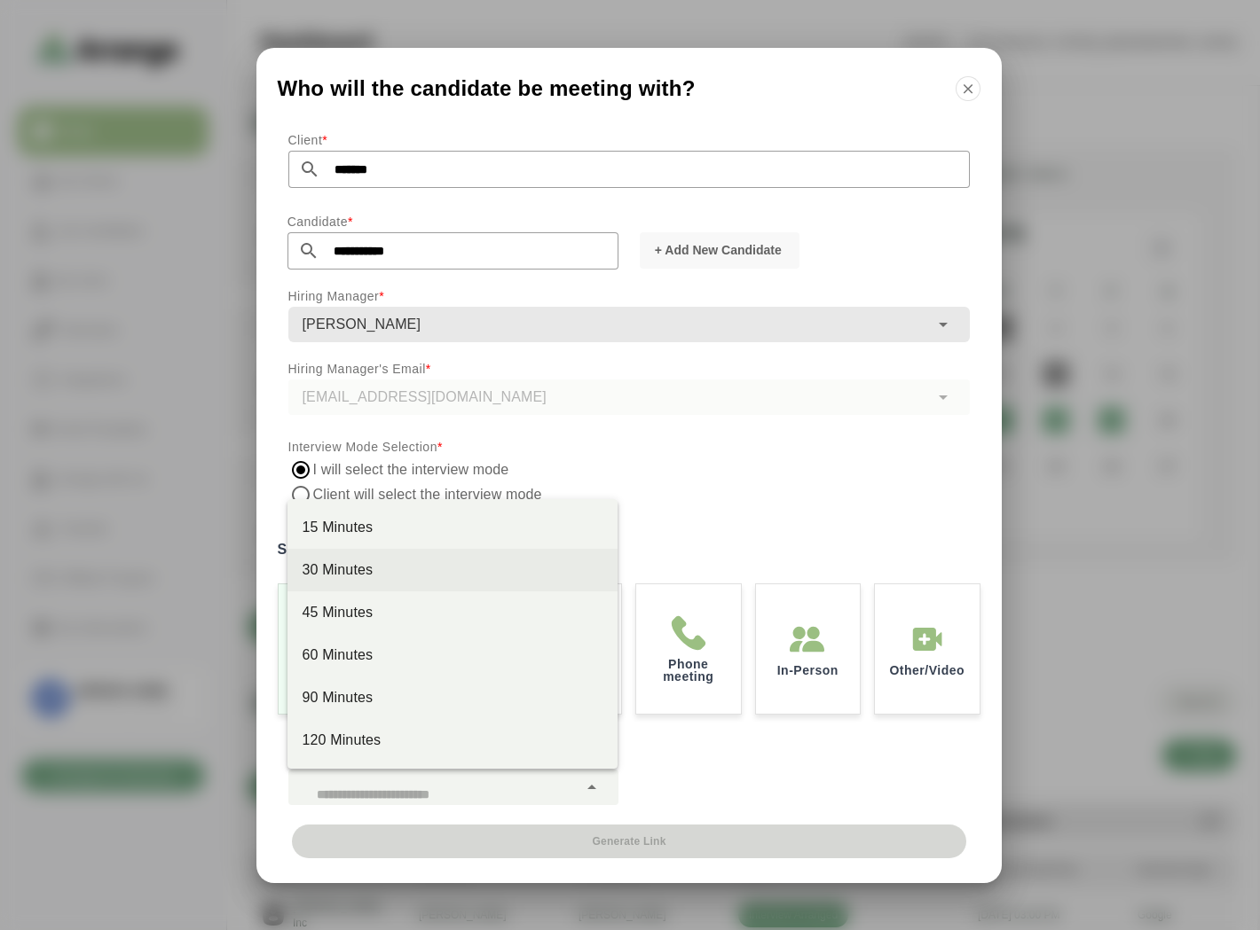
click at [357, 577] on div "30 Minutes" at bounding box center [453, 570] width 302 height 21
type input "**"
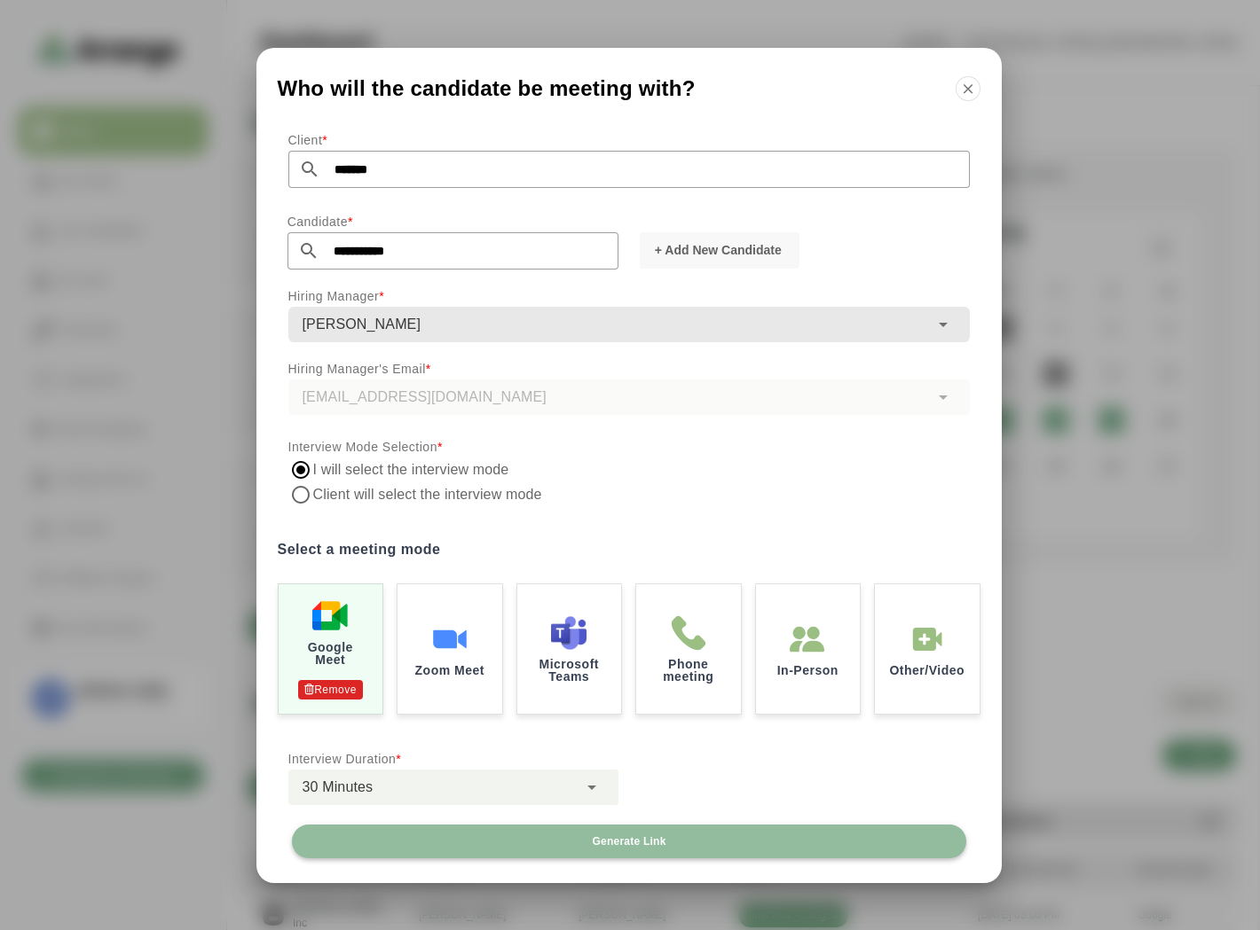
click at [609, 844] on span "Generate Link" at bounding box center [628, 842] width 75 height 14
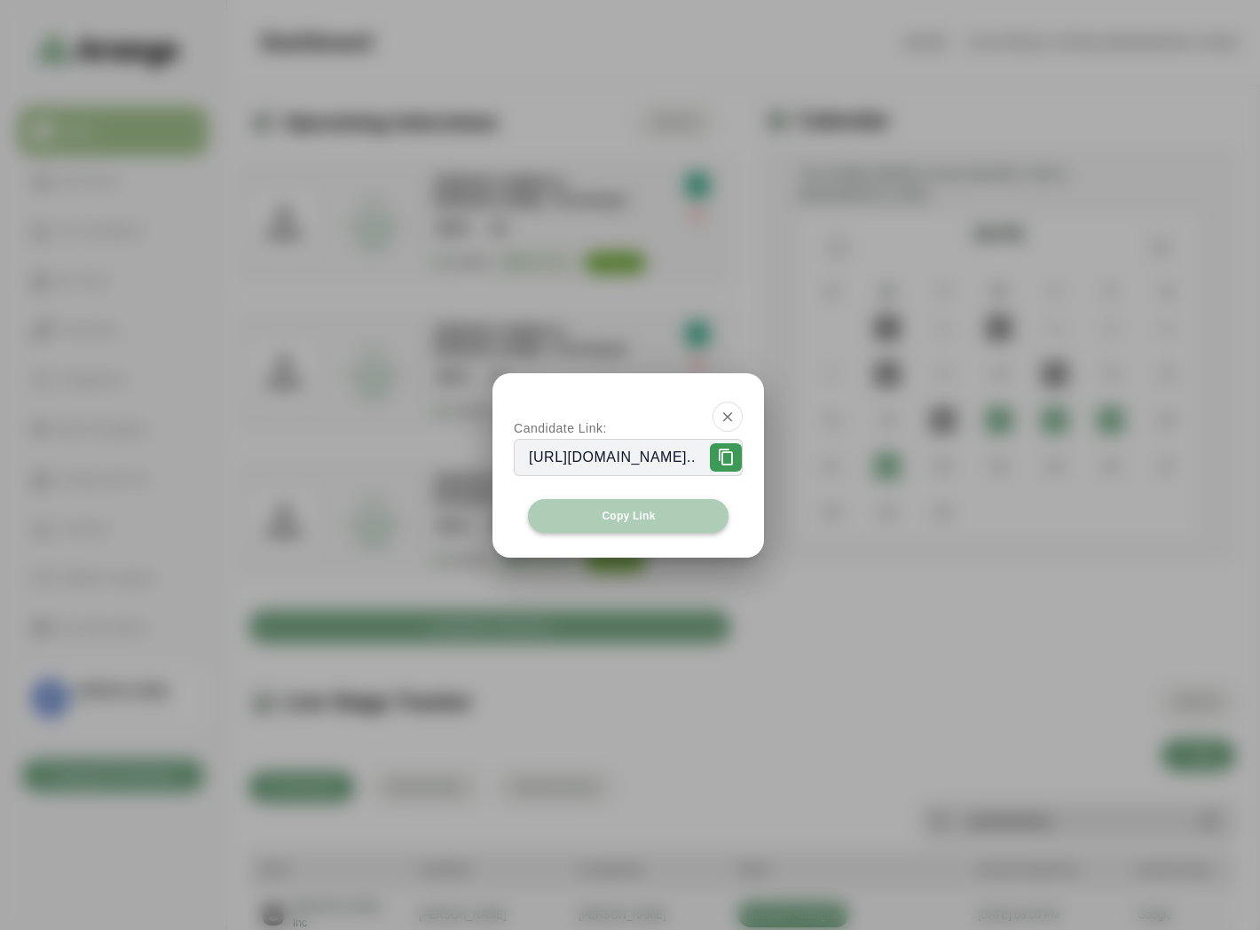
click at [616, 511] on span "Copy Link" at bounding box center [628, 516] width 54 height 14
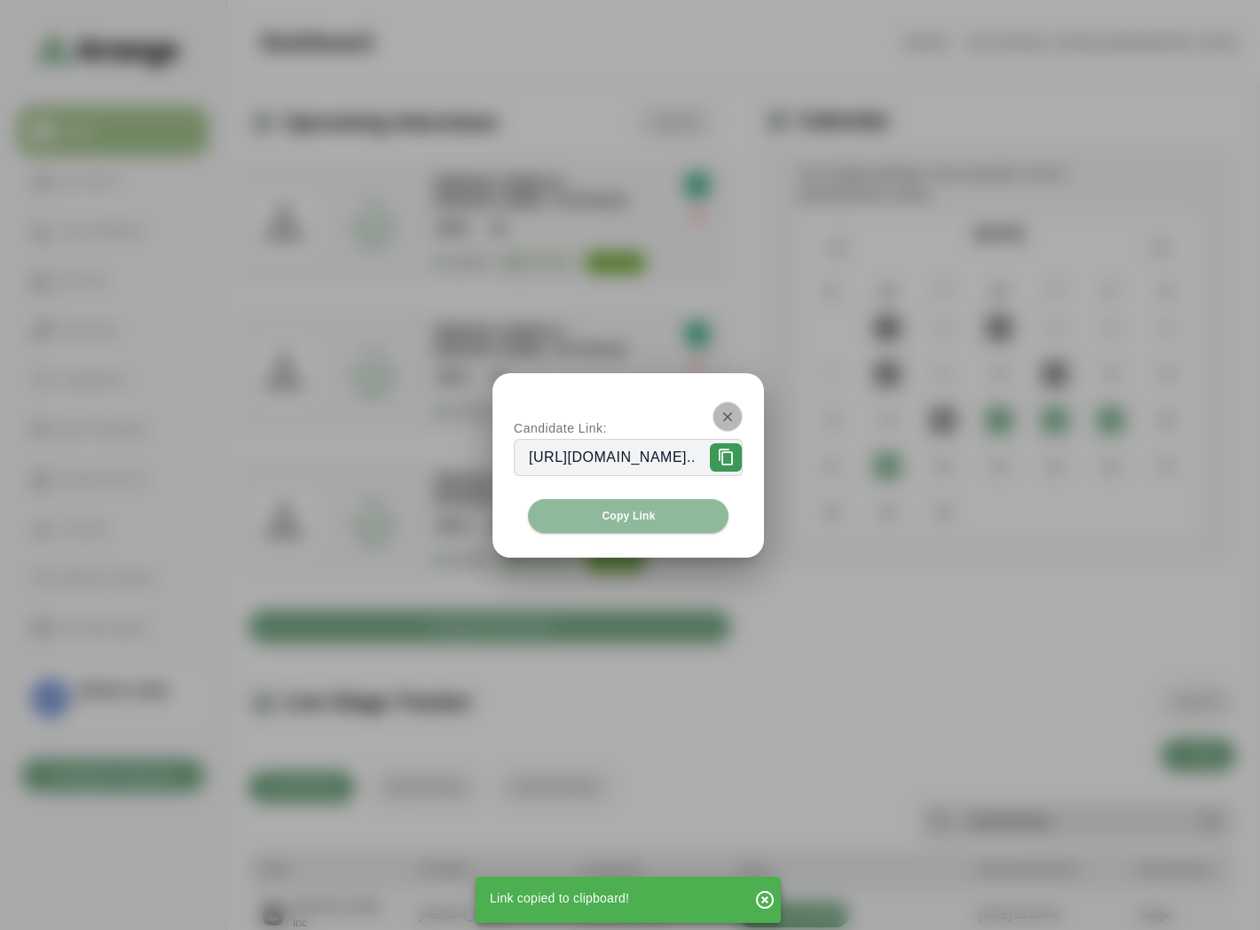
click at [735, 420] on icon "button" at bounding box center [727, 417] width 16 height 16
